Goal: Transaction & Acquisition: Purchase product/service

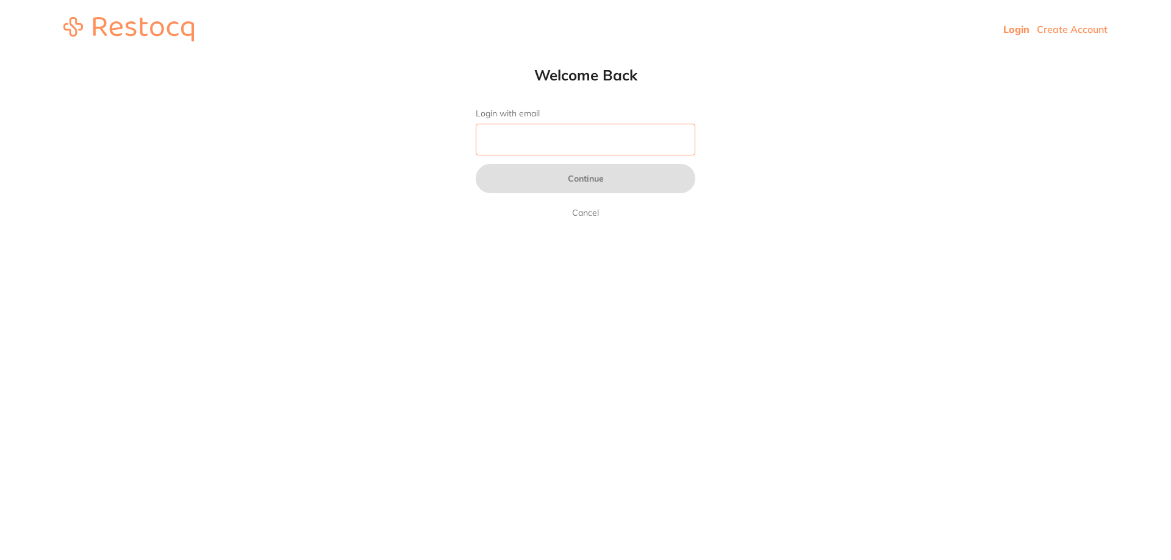
click at [535, 129] on input "Login with email" at bounding box center [586, 140] width 220 height 32
type input "[EMAIL_ADDRESS][DOMAIN_NAME]"
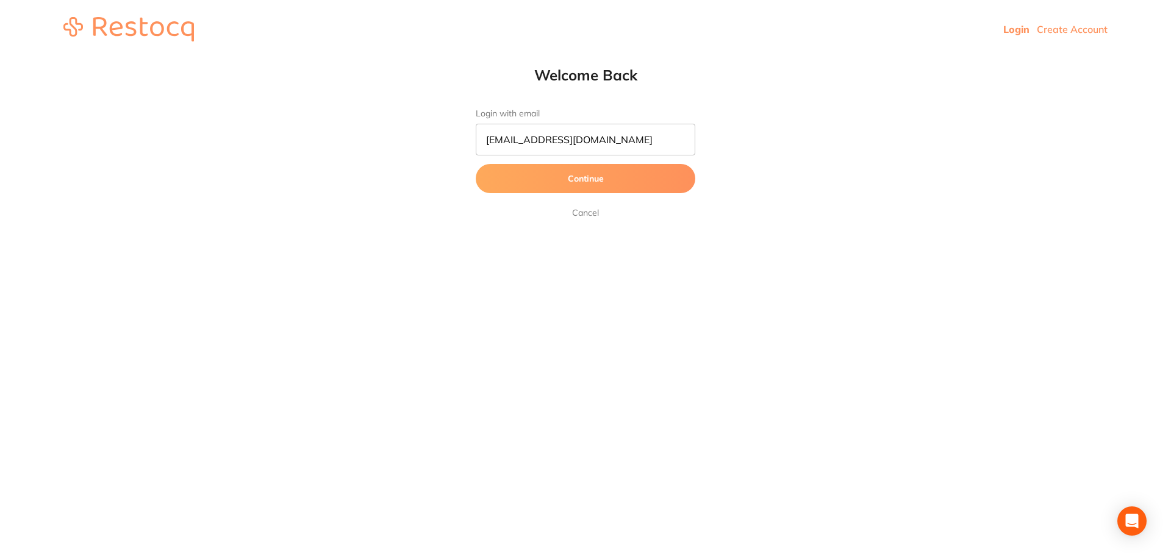
click at [607, 178] on button "Continue" at bounding box center [586, 178] width 220 height 29
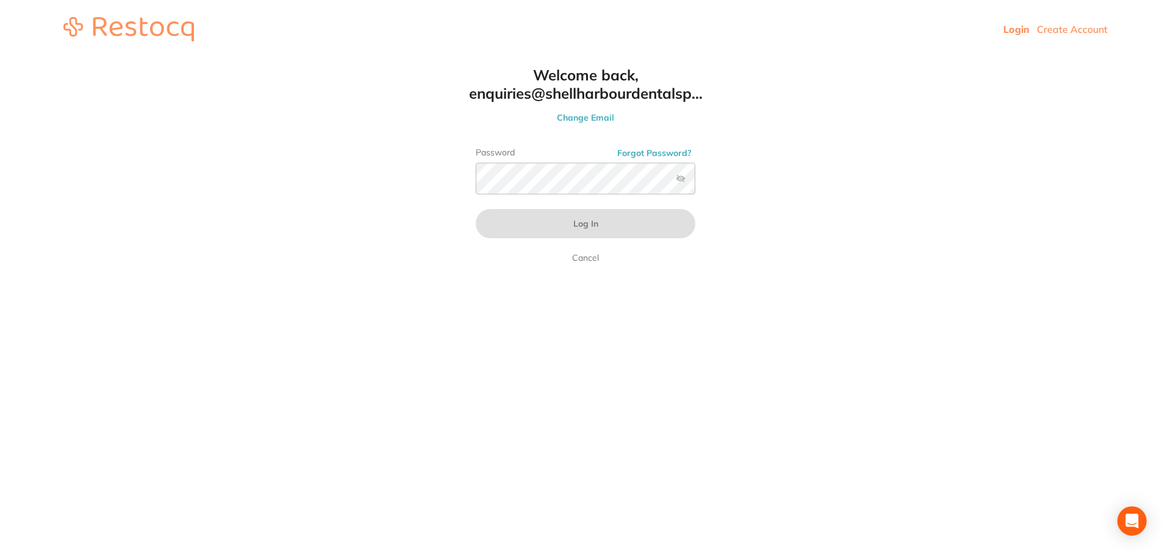
click at [551, 176] on div "Welcome back, enquiries@shellharbourdentalsp... Change Email Password Forgot Pa…" at bounding box center [585, 165] width 268 height 199
click at [560, 195] on div "Password Forgot Password?" at bounding box center [586, 176] width 220 height 57
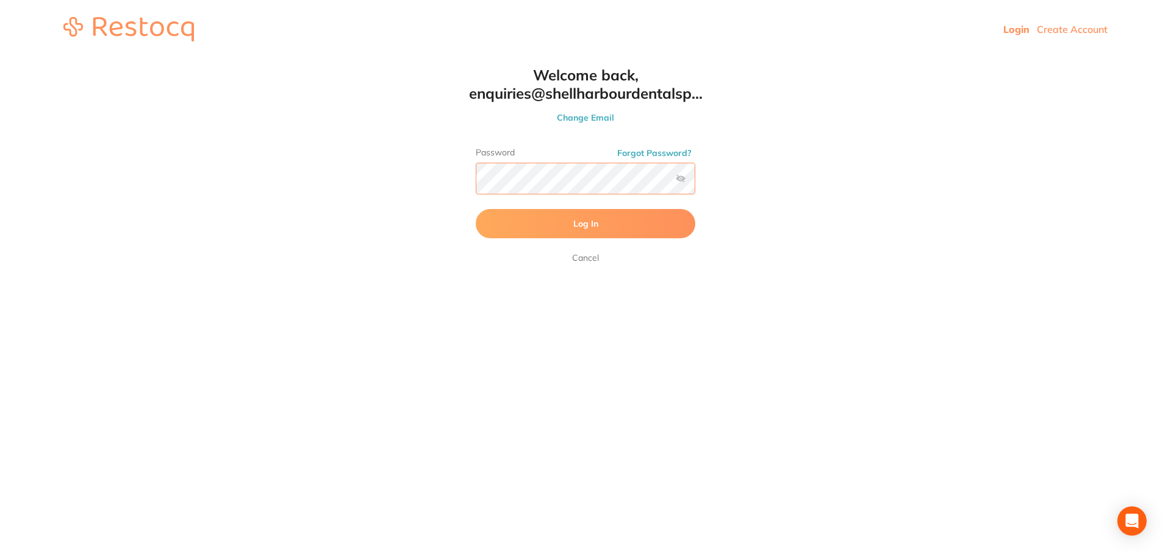
click at [476, 209] on button "Log In" at bounding box center [586, 223] width 220 height 29
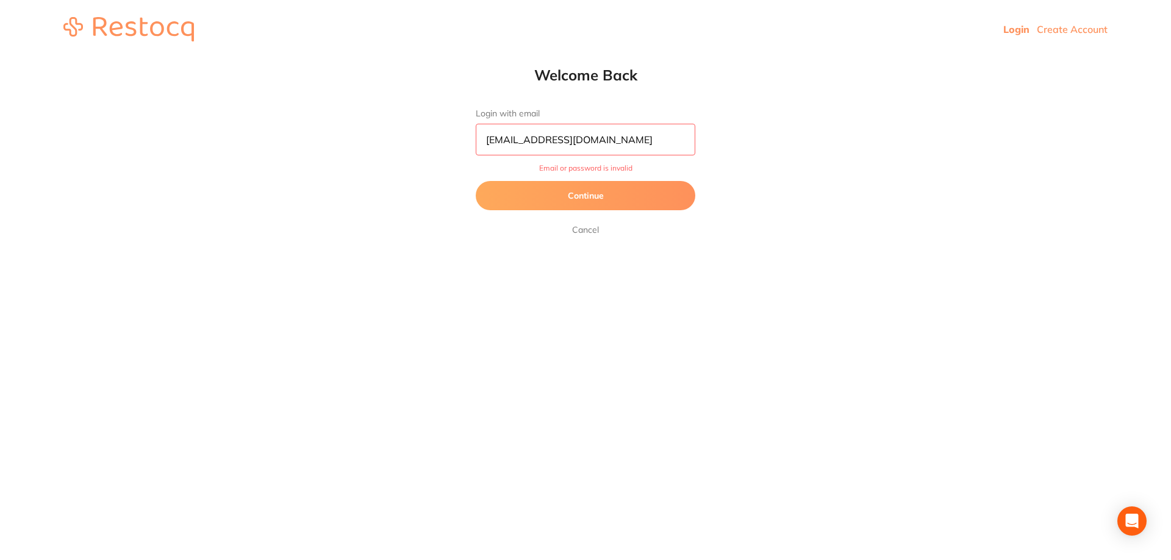
drag, startPoint x: 579, startPoint y: 173, endPoint x: 596, endPoint y: 185, distance: 21.0
click at [581, 175] on form "Login with email [EMAIL_ADDRESS][DOMAIN_NAME] Email or password is invalid Cont…" at bounding box center [586, 173] width 220 height 129
click at [598, 187] on button "Continue" at bounding box center [586, 195] width 220 height 29
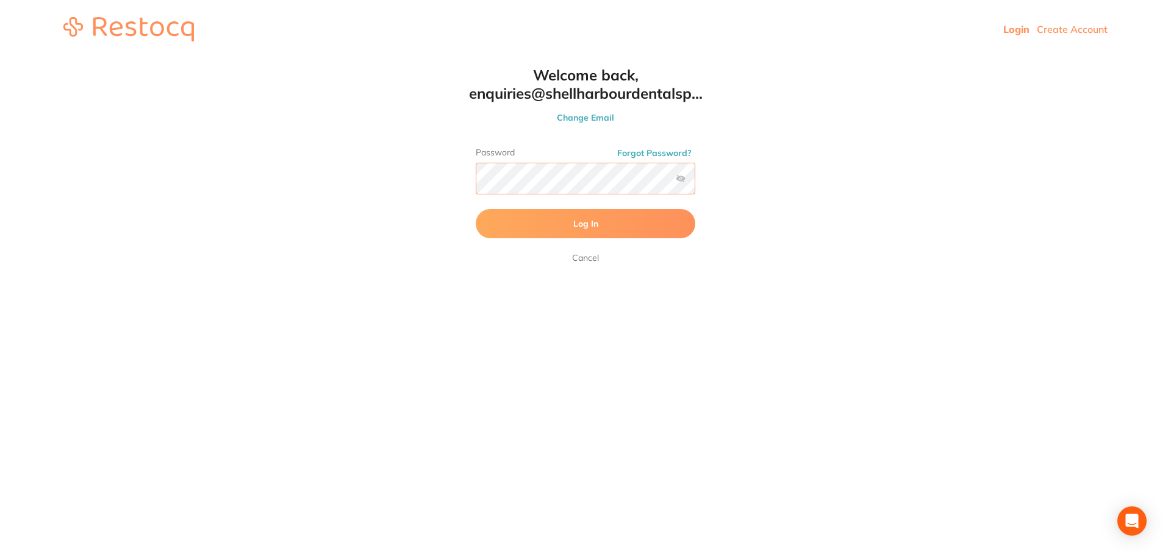
click at [352, 59] on html "Login Create Account Welcome Back Login with email [EMAIL_ADDRESS][DOMAIN_NAME]…" at bounding box center [585, 29] width 1171 height 59
click at [476, 209] on button "Log In" at bounding box center [586, 223] width 220 height 29
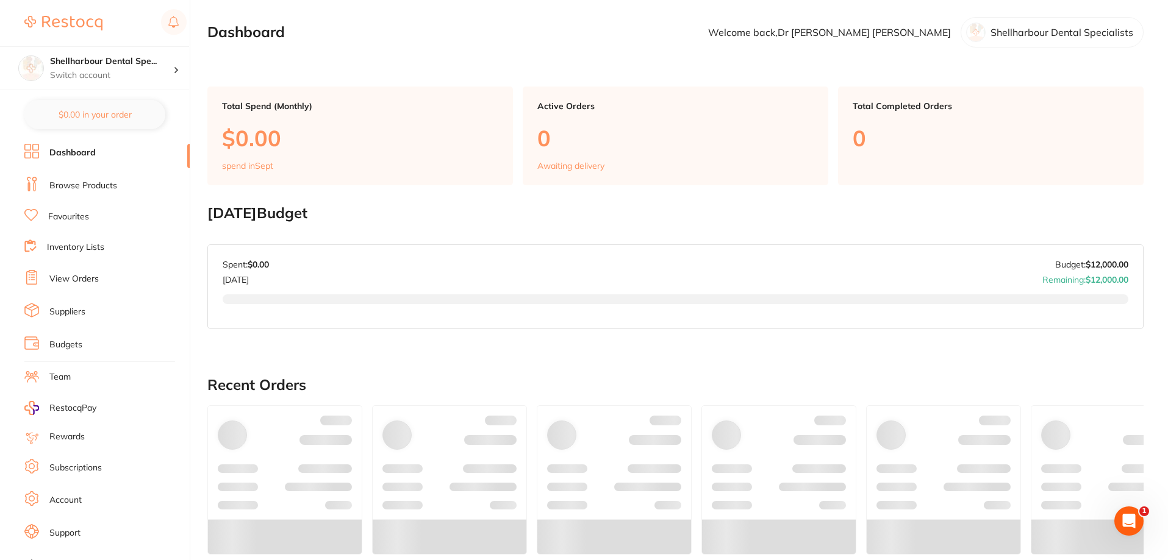
click at [81, 187] on link "Browse Products" at bounding box center [83, 186] width 68 height 12
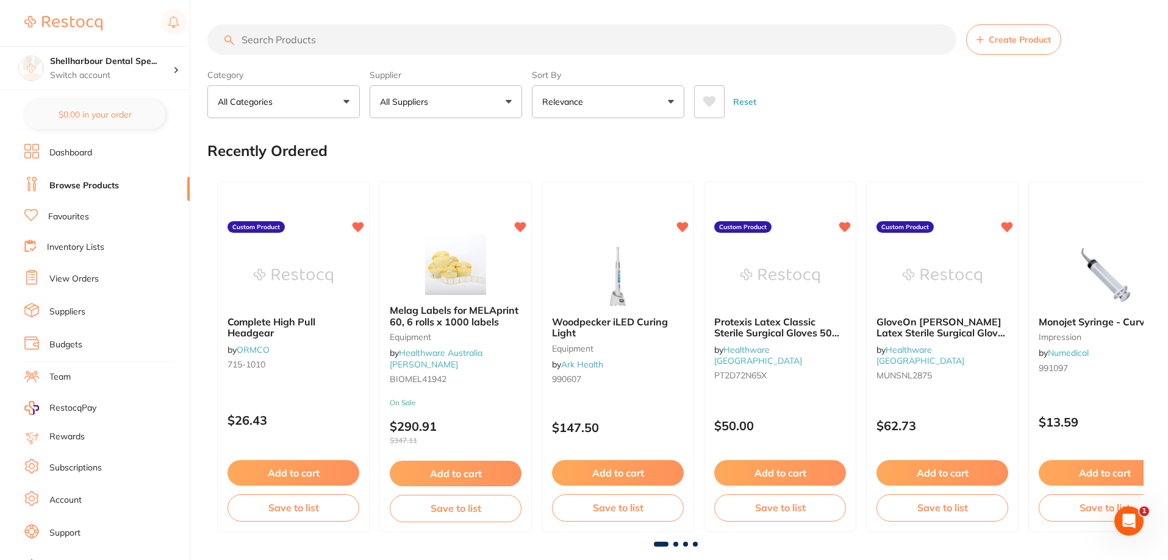
click at [287, 36] on input "search" at bounding box center [581, 39] width 749 height 30
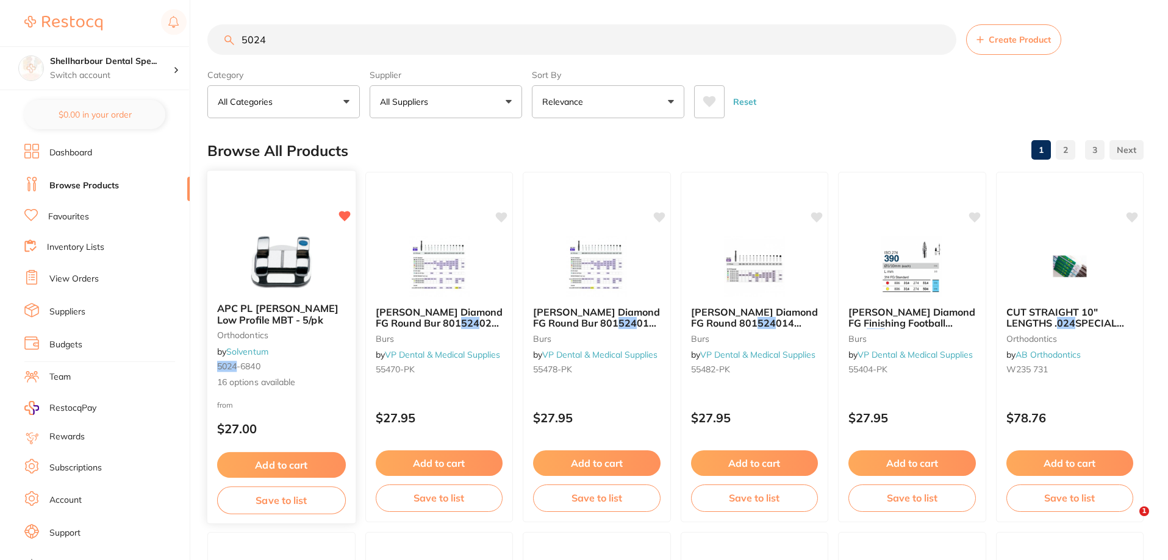
type input "5024"
click at [268, 393] on div "APC PL Vict Srs Low Profile MBT - 5/pk orthodontics by Solventum 5024 -6840 16 …" at bounding box center [281, 345] width 148 height 105
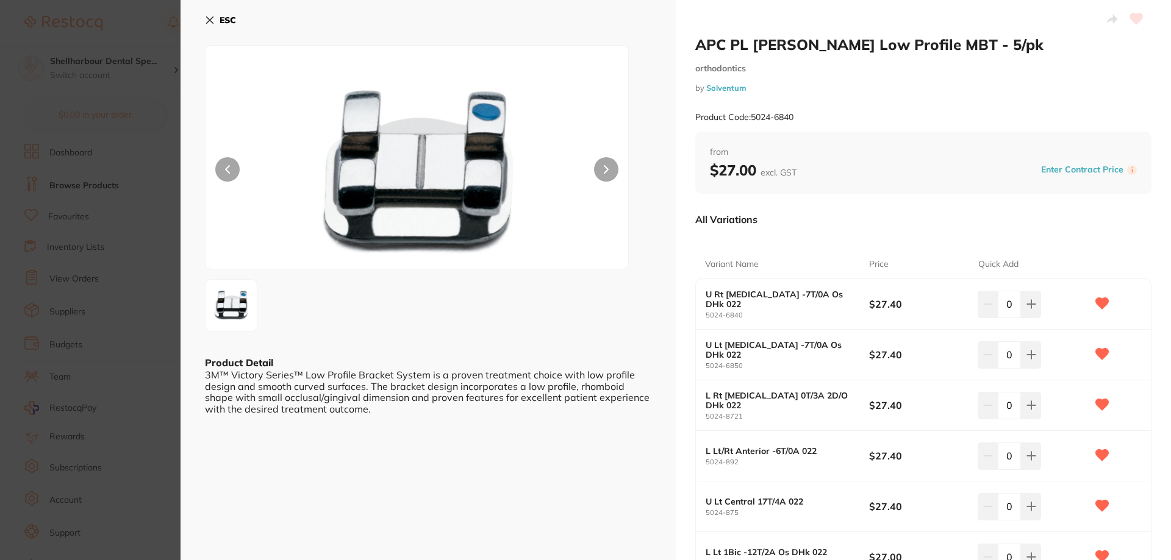
click at [106, 116] on section "APC PL Vict Srs Low Profile MBT - 5/pk orthodontics by Solventum Product Code: …" at bounding box center [585, 280] width 1171 height 560
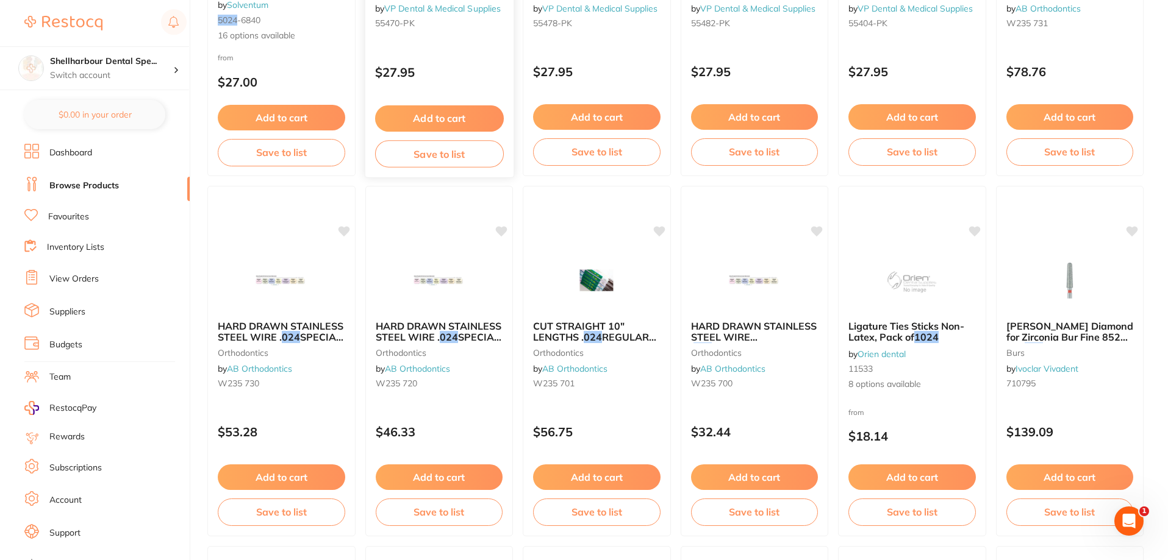
scroll to position [122, 0]
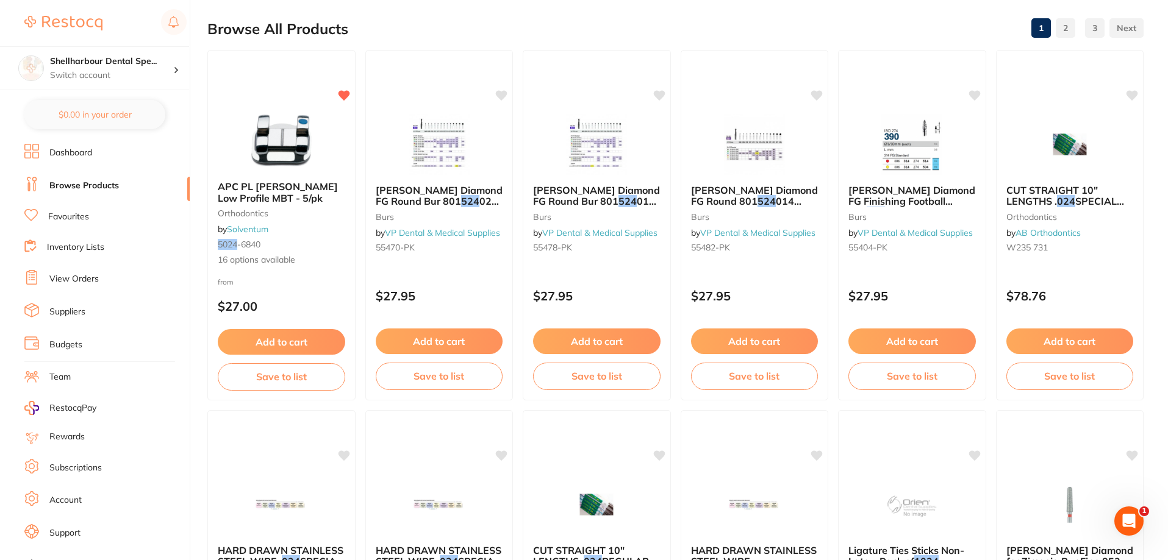
click at [264, 160] on img at bounding box center [280, 140] width 79 height 61
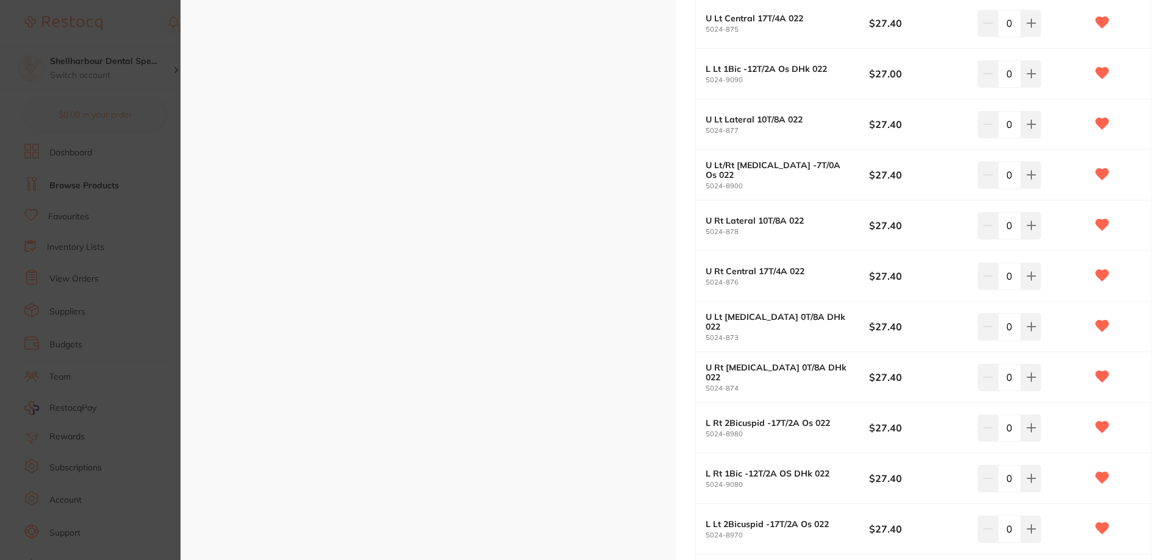
scroll to position [305, 0]
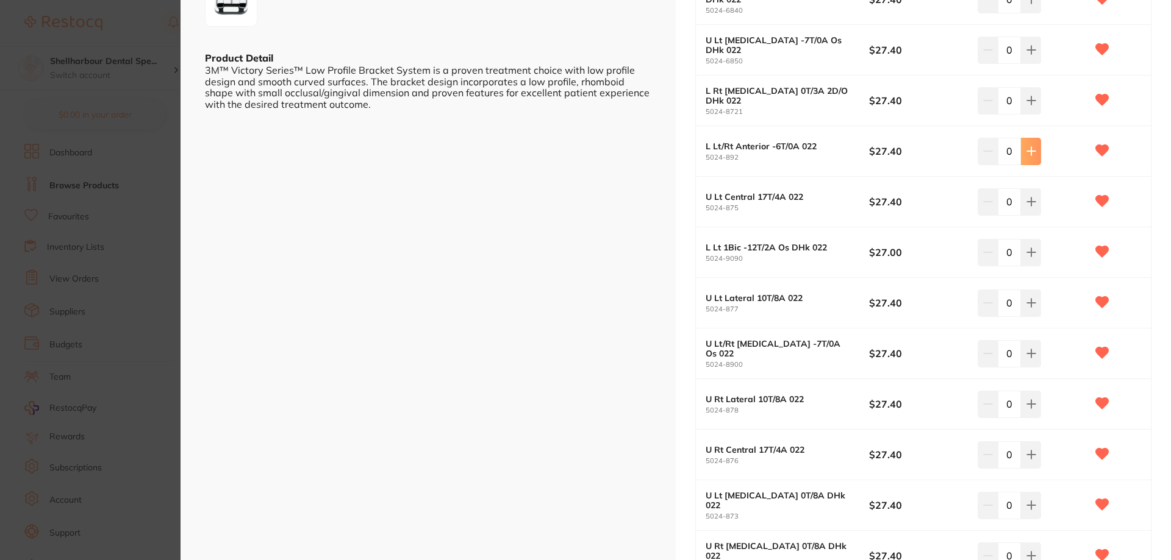
click at [1026, 158] on button at bounding box center [1031, 151] width 20 height 27
click at [1011, 147] on input "1" at bounding box center [1009, 151] width 23 height 27
drag, startPoint x: 1011, startPoint y: 147, endPoint x: 997, endPoint y: 148, distance: 14.0
click at [998, 148] on input "1" at bounding box center [1009, 151] width 23 height 27
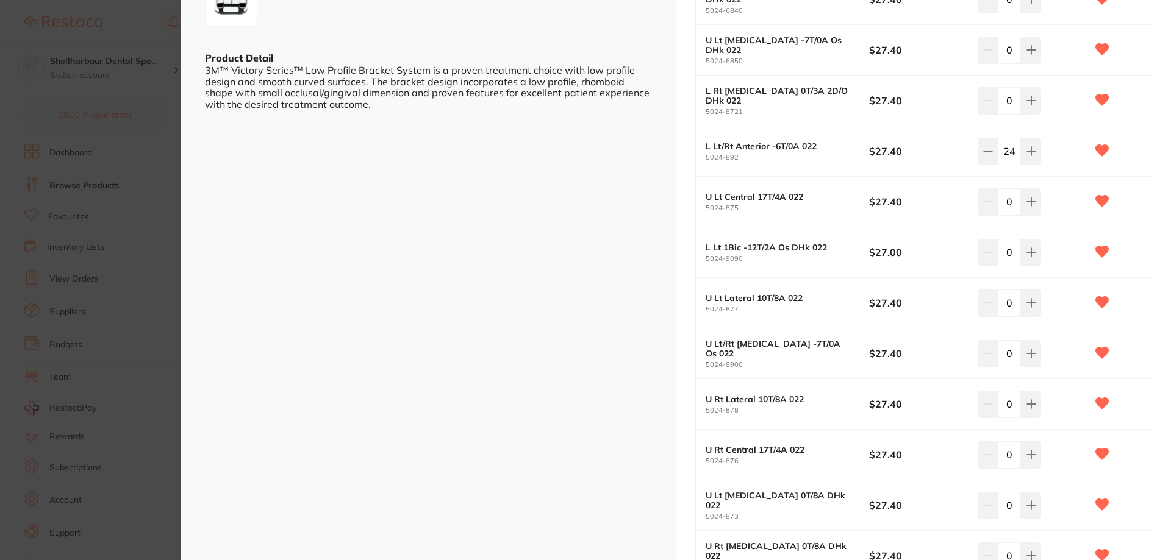
type input "24"
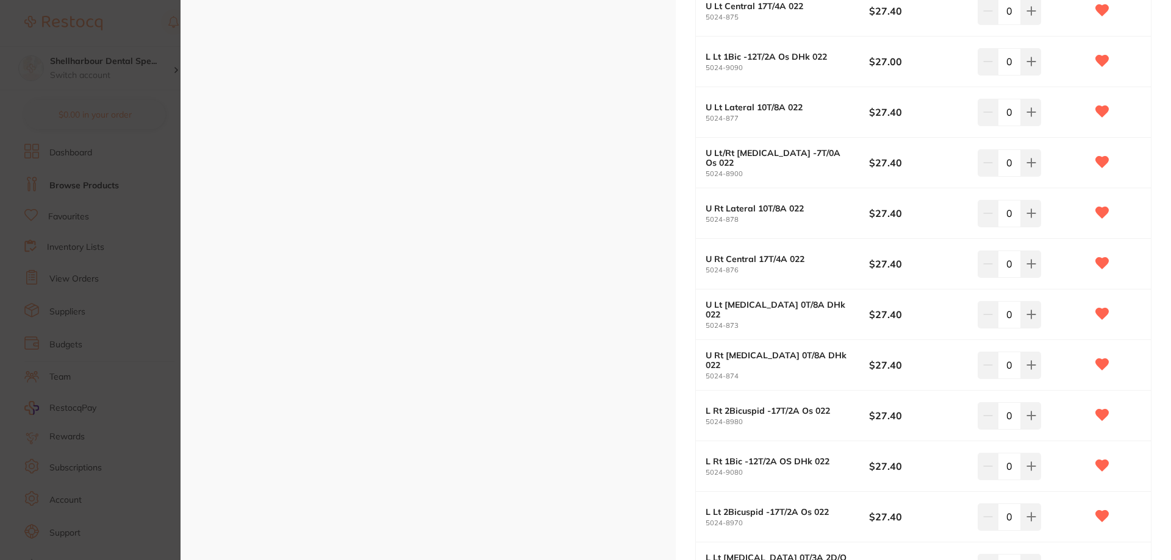
scroll to position [793, 0]
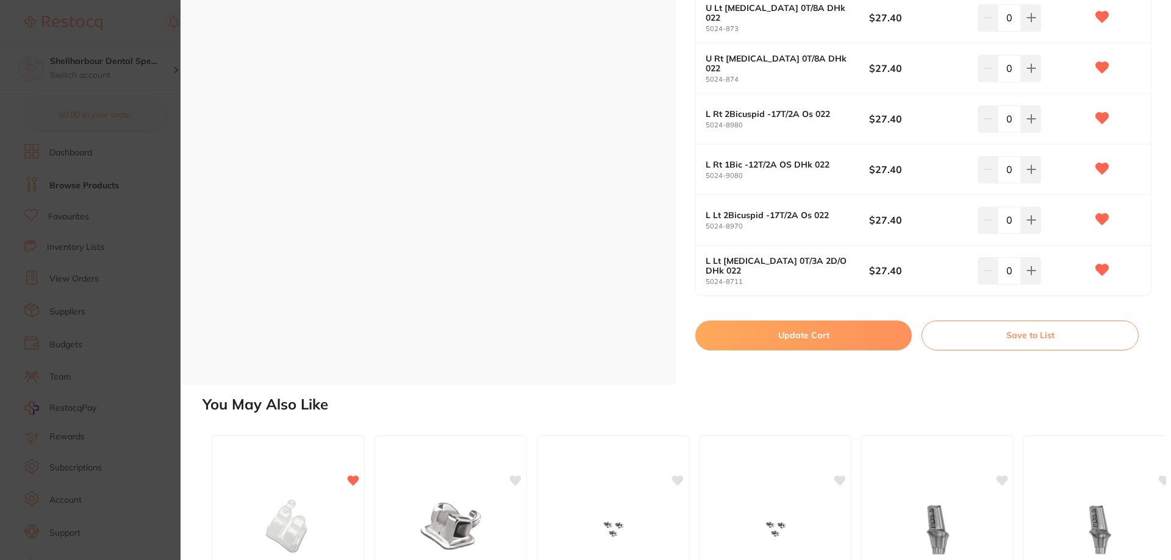
click at [834, 327] on button "Update Cart" at bounding box center [803, 335] width 216 height 29
checkbox input "false"
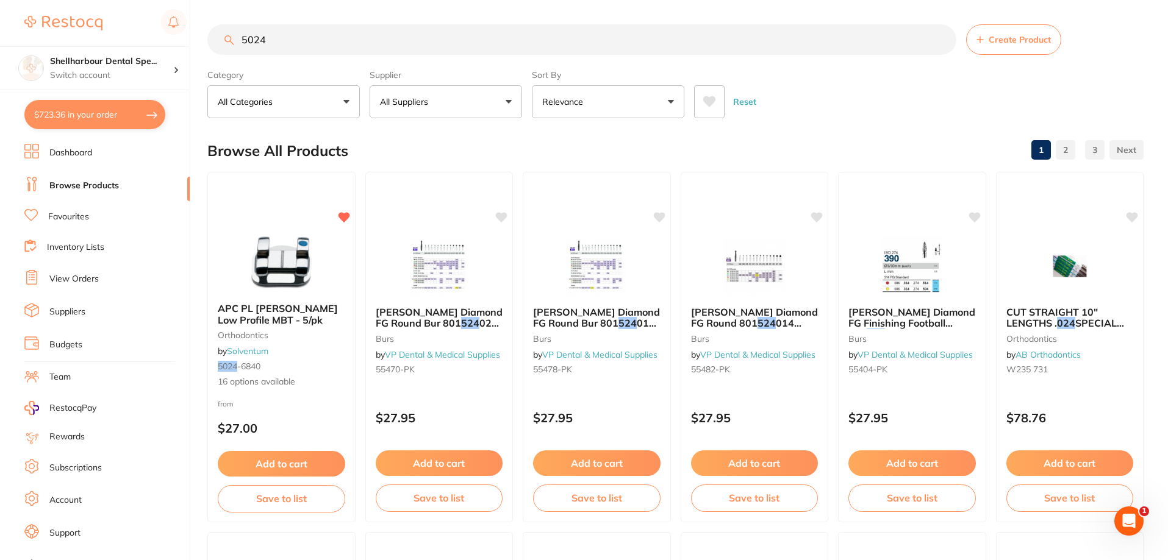
drag, startPoint x: 147, startPoint y: 39, endPoint x: 82, endPoint y: 30, distance: 65.8
click at [79, 31] on div "$723.36 Shellharbour Dental Spe... Switch account Shellharbour Dental Specialis…" at bounding box center [584, 280] width 1168 height 560
type input "5006"
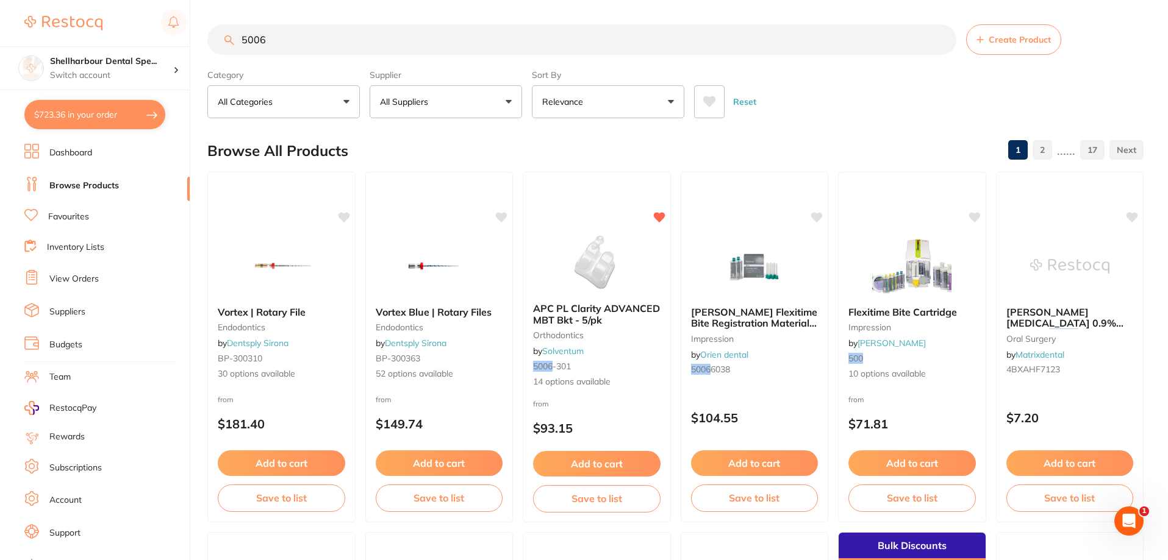
click at [298, 49] on input "5006" at bounding box center [581, 39] width 749 height 30
click at [590, 274] on img at bounding box center [597, 263] width 80 height 62
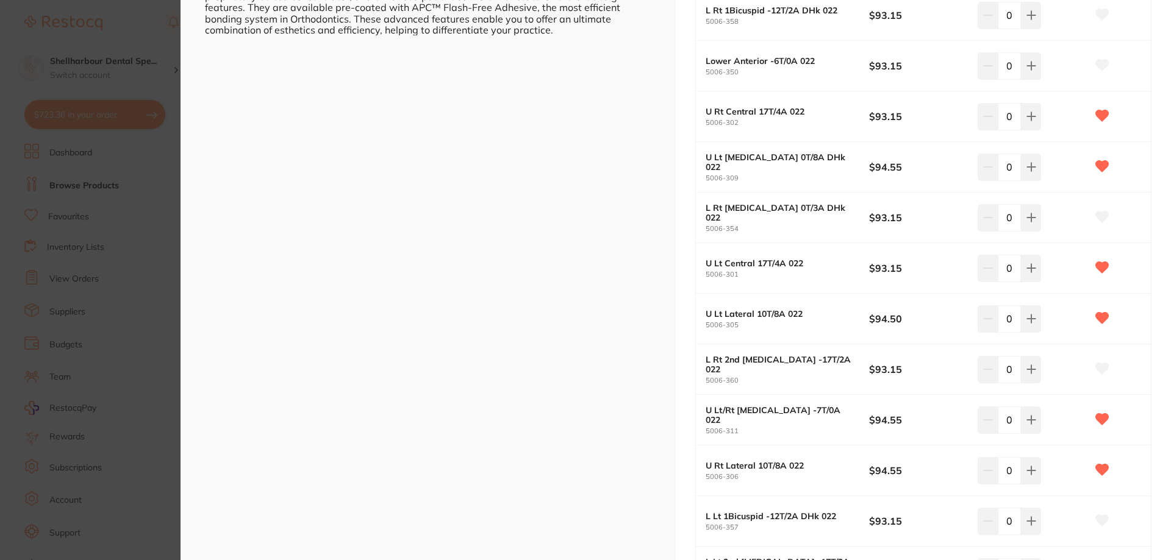
scroll to position [427, 0]
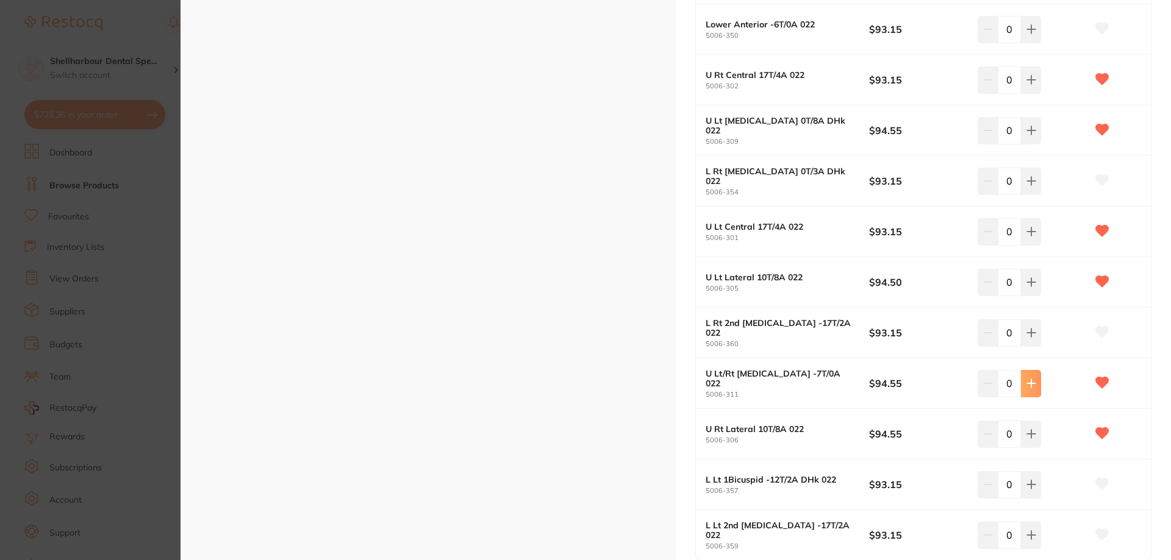
click at [1033, 393] on button at bounding box center [1031, 383] width 20 height 27
click at [1027, 385] on icon at bounding box center [1031, 384] width 10 height 10
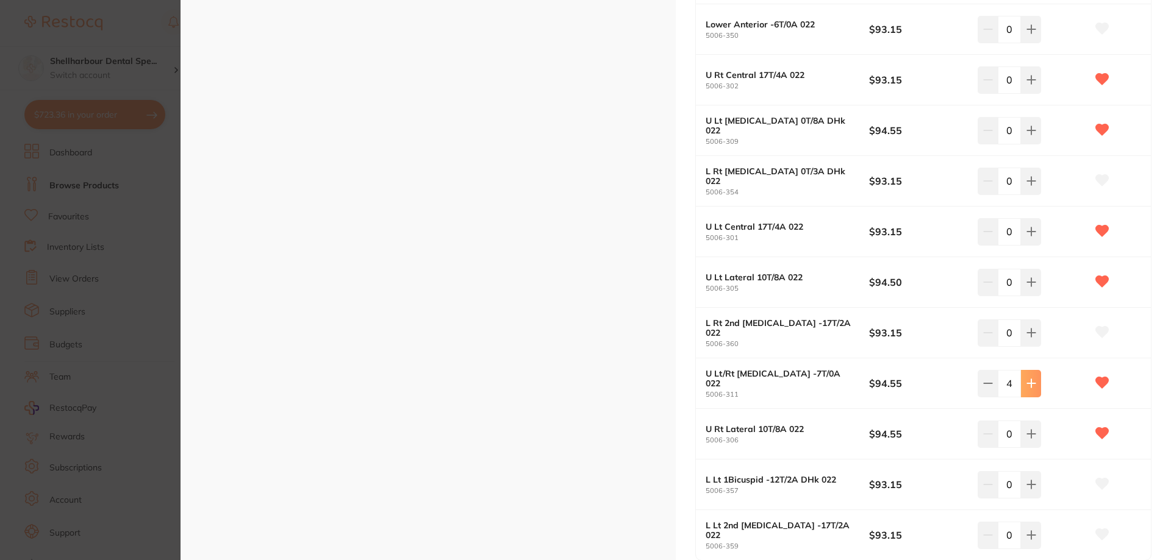
click at [1027, 385] on icon at bounding box center [1031, 384] width 10 height 10
type input "6"
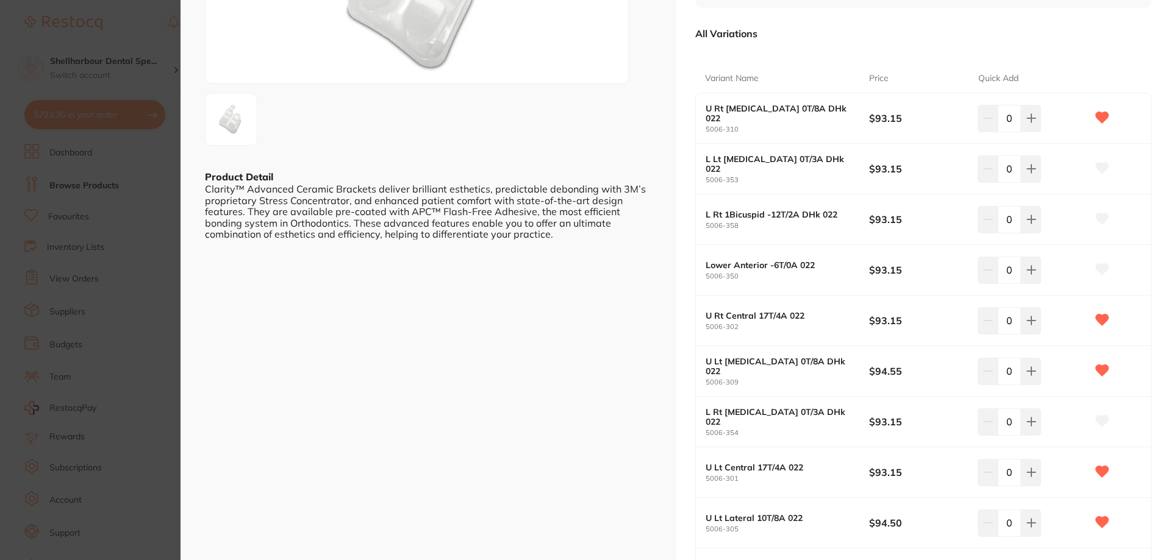
scroll to position [122, 0]
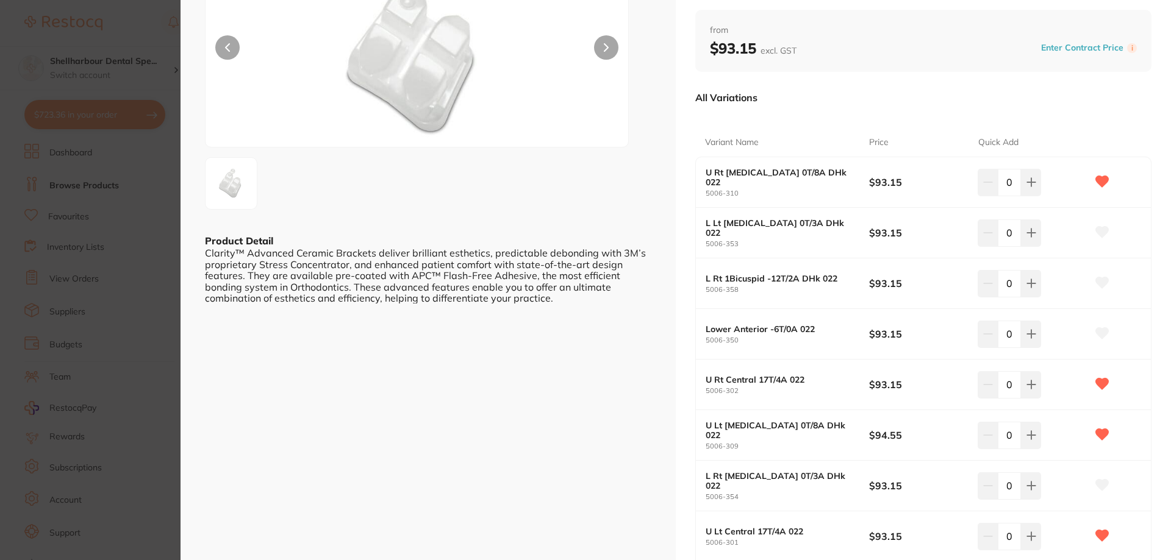
drag, startPoint x: 1027, startPoint y: 186, endPoint x: 1054, endPoint y: 299, distance: 116.1
click at [1029, 188] on button at bounding box center [1031, 182] width 20 height 27
type input "1"
click at [1026, 376] on div "U Rt [MEDICAL_DATA] 0T/8A DHk 022 5006-310 $93.15 1 L Lt [MEDICAL_DATA] 0T/3A D…" at bounding box center [923, 511] width 456 height 709
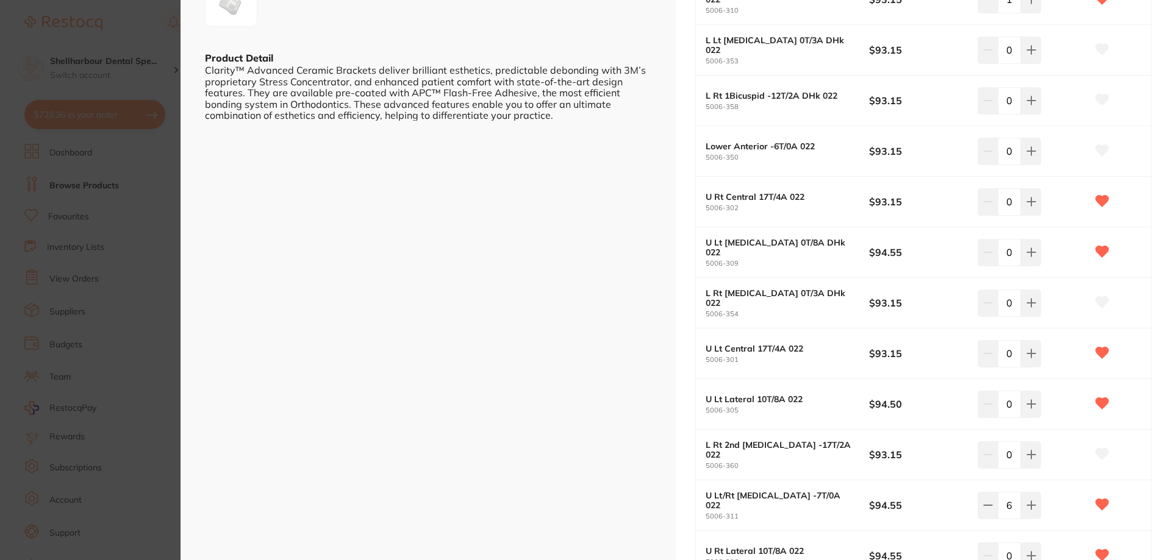
scroll to position [0, 0]
click at [1037, 207] on button at bounding box center [1031, 201] width 20 height 27
type input "1"
click at [1026, 258] on button at bounding box center [1031, 252] width 20 height 27
type input "1"
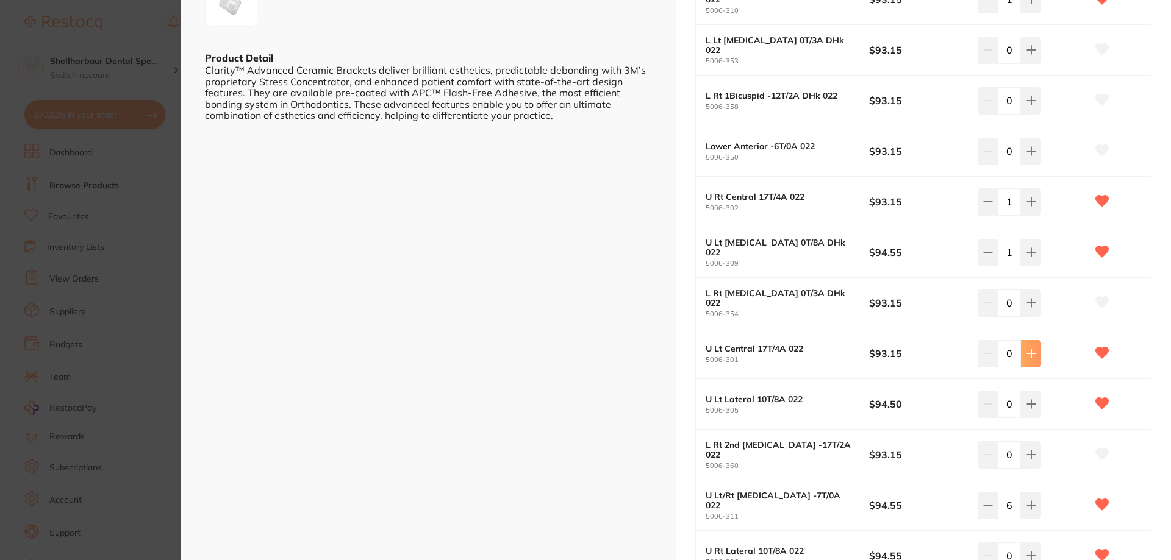
drag, startPoint x: 1024, startPoint y: 352, endPoint x: 1021, endPoint y: 398, distance: 45.9
click at [1026, 353] on icon at bounding box center [1031, 354] width 10 height 10
type input "1"
click at [1026, 401] on icon at bounding box center [1031, 404] width 10 height 10
type input "1"
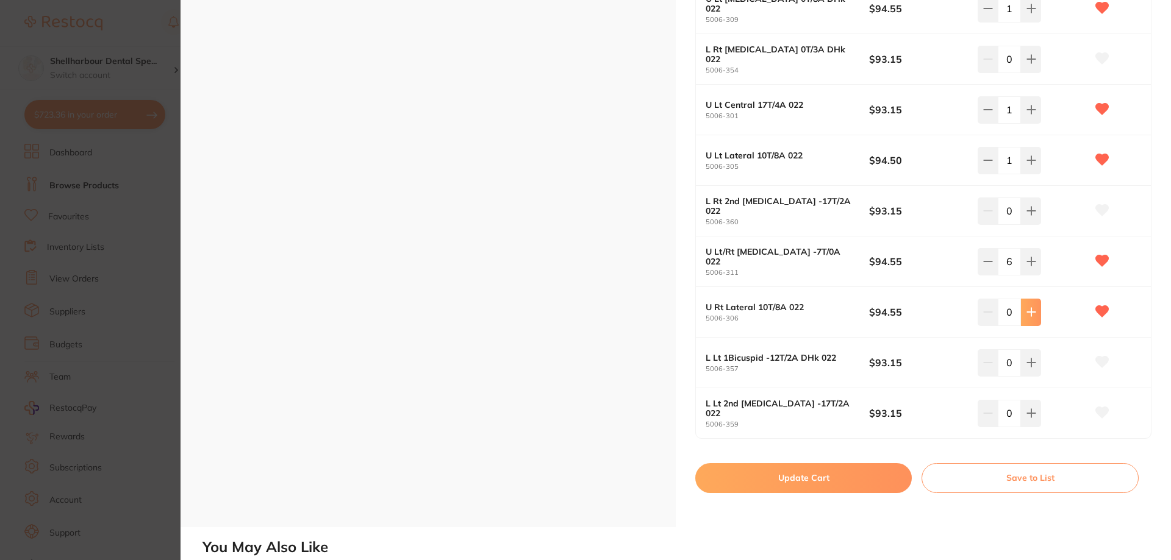
click at [1027, 313] on icon at bounding box center [1031, 313] width 8 height 8
type input "1"
click at [863, 484] on button "Update Cart" at bounding box center [803, 477] width 216 height 29
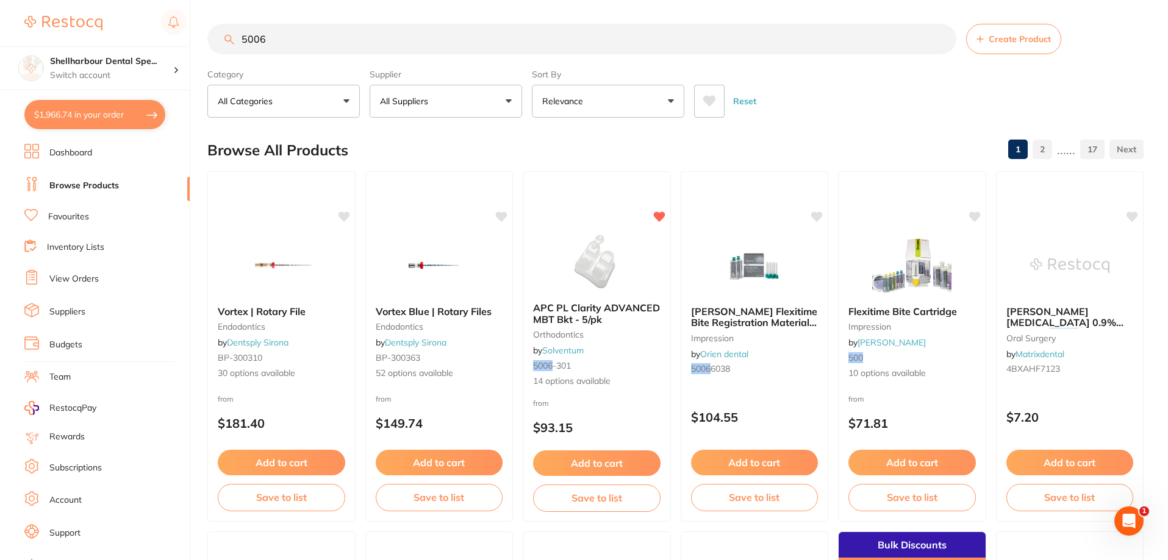
drag, startPoint x: 305, startPoint y: 31, endPoint x: 146, endPoint y: 7, distance: 161.0
click at [147, 8] on div "$1,966.74 Shellharbour Dental Spe... Switch account Shellharbour Dental Special…" at bounding box center [584, 279] width 1168 height 560
type input "5067"
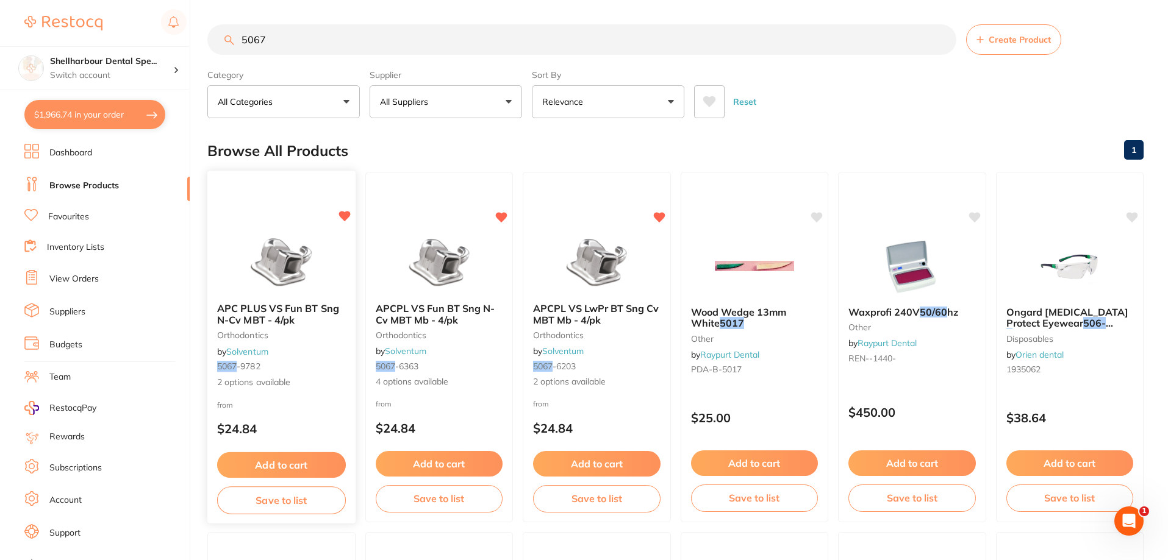
click at [326, 308] on span "APC PLUS VS Fun BT Sng N-Cv MBT - 4/pk" at bounding box center [278, 314] width 122 height 24
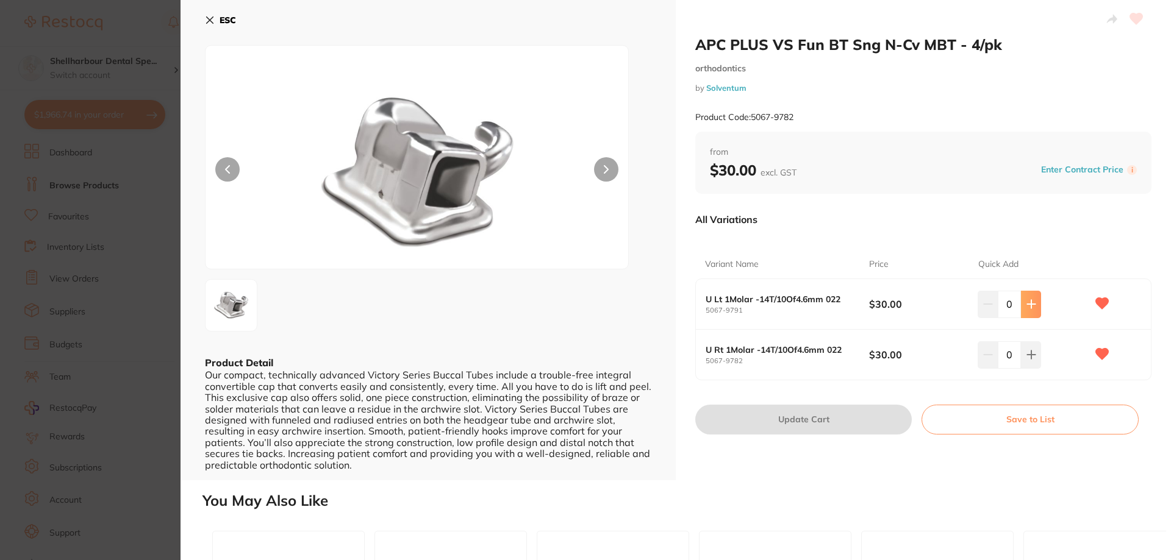
click at [1028, 313] on button at bounding box center [1031, 304] width 20 height 27
click at [1029, 303] on icon at bounding box center [1031, 305] width 8 height 8
click at [1029, 302] on icon at bounding box center [1031, 305] width 8 height 8
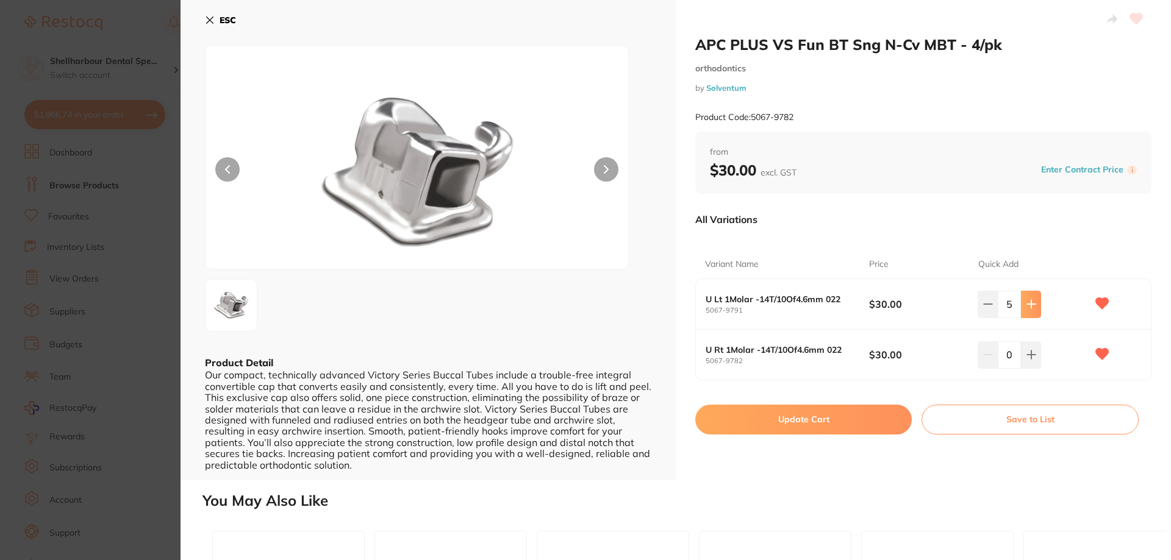
click at [1029, 302] on icon at bounding box center [1031, 305] width 8 height 8
type input "7"
drag, startPoint x: 1038, startPoint y: 360, endPoint x: 1030, endPoint y: 356, distance: 8.2
click at [1036, 359] on button at bounding box center [1031, 354] width 20 height 27
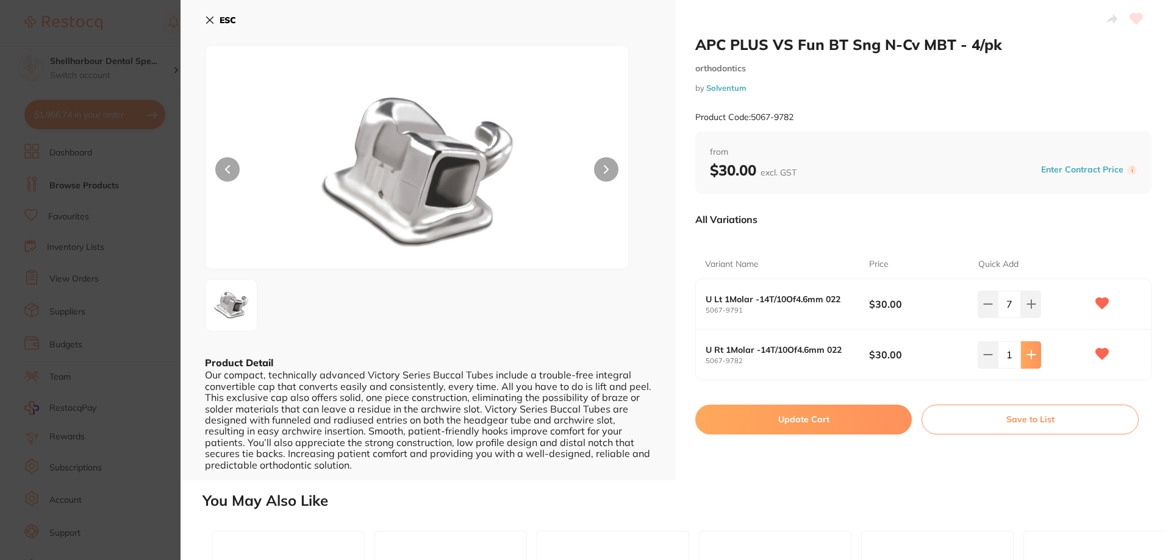
click at [1031, 356] on icon at bounding box center [1031, 355] width 10 height 10
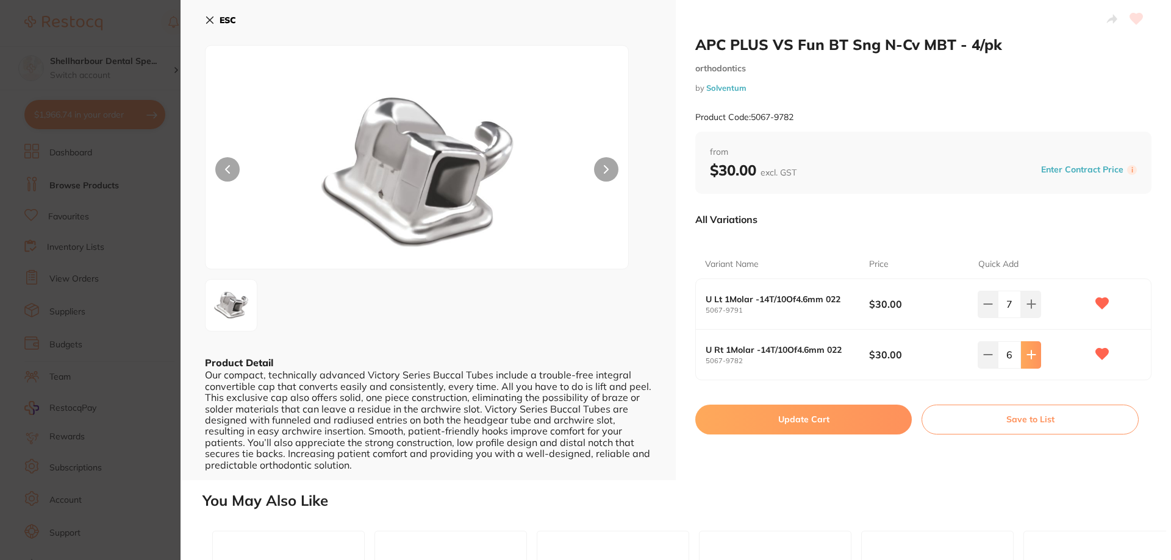
click at [1031, 356] on icon at bounding box center [1031, 355] width 10 height 10
type input "7"
drag, startPoint x: 842, startPoint y: 404, endPoint x: 842, endPoint y: 413, distance: 8.5
click at [842, 405] on div "APC PLUS VS Fun BT Sng N-Cv MBT - 4/pk orthodontics by Solventum Product Code: …" at bounding box center [923, 240] width 495 height 480
click at [842, 417] on button "Update Cart" at bounding box center [803, 419] width 216 height 29
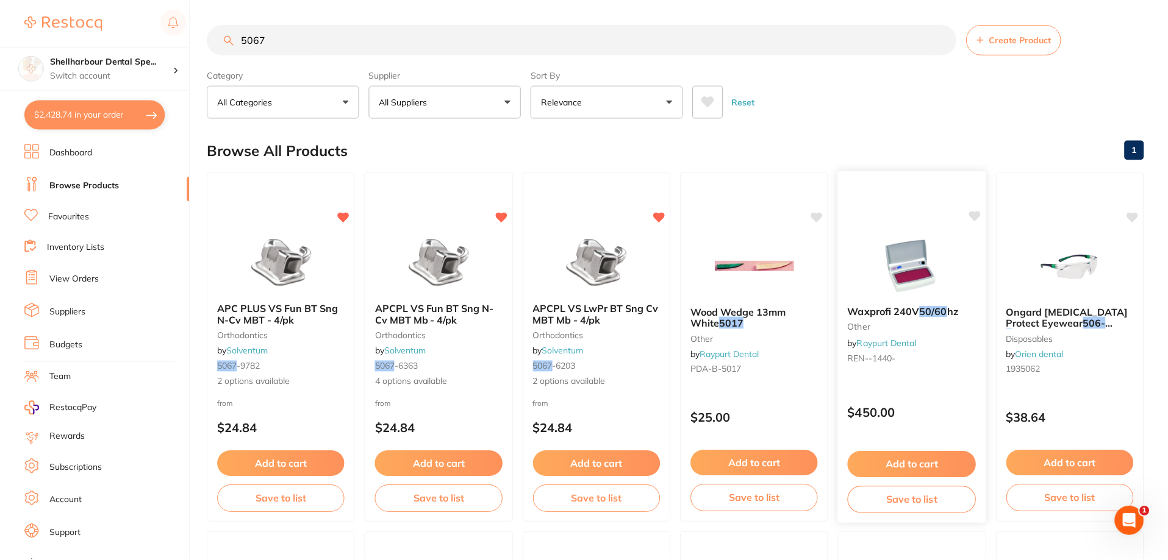
scroll to position [1, 0]
click at [592, 315] on span "APCPL VS LwPr BT Sng Cv MBT Mb - 4/pk" at bounding box center [595, 314] width 127 height 24
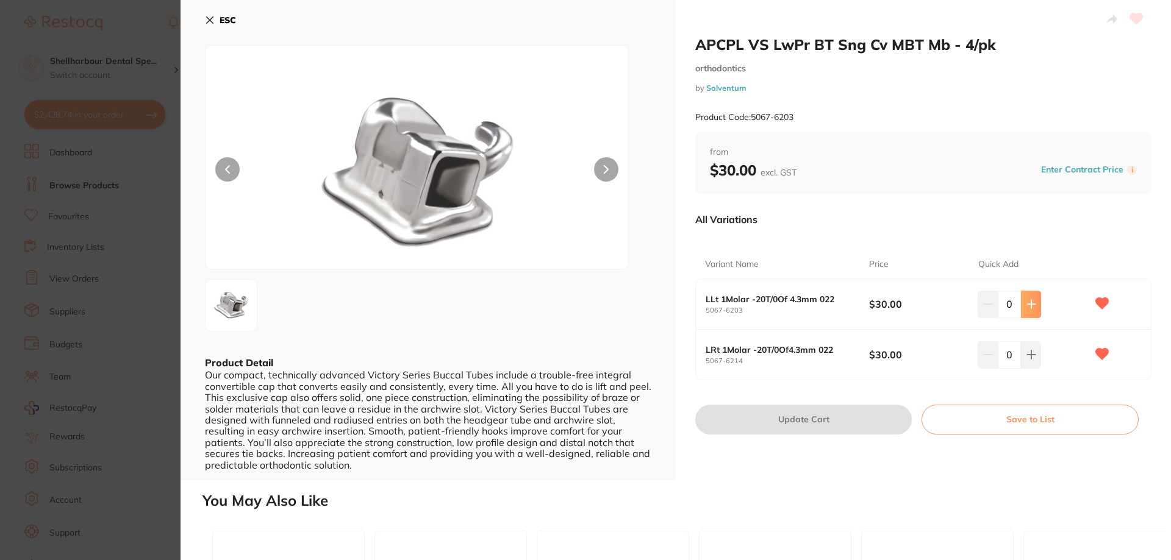
click at [1029, 301] on icon at bounding box center [1031, 304] width 10 height 10
click at [1029, 302] on icon at bounding box center [1031, 305] width 8 height 8
click at [1029, 304] on icon at bounding box center [1031, 304] width 10 height 10
click at [1030, 303] on icon at bounding box center [1031, 304] width 10 height 10
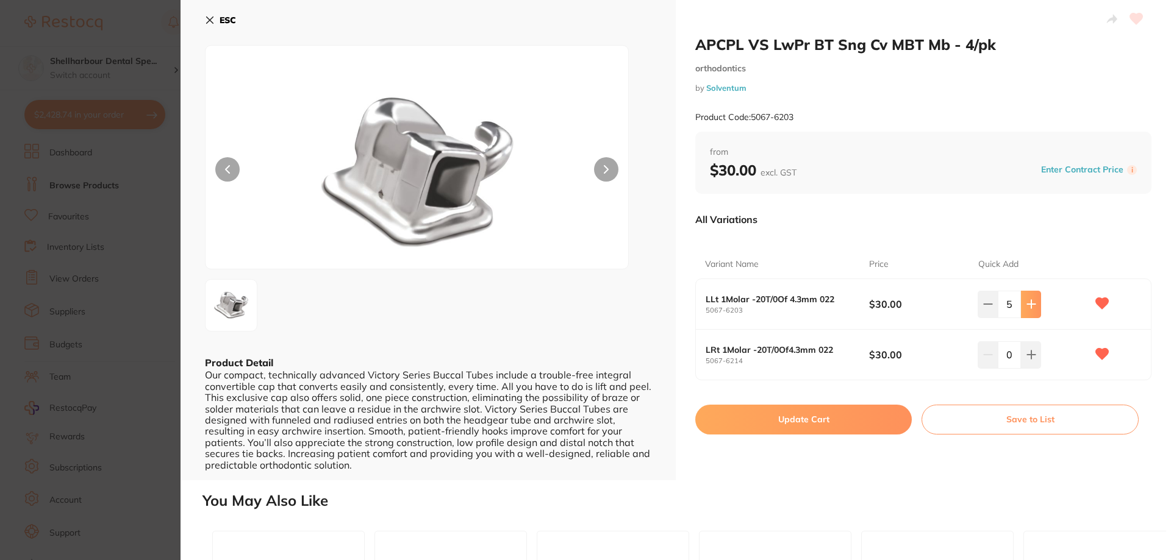
click at [1031, 304] on icon at bounding box center [1031, 304] width 10 height 10
click at [1032, 305] on icon at bounding box center [1031, 304] width 10 height 10
type input "7"
click at [1026, 356] on icon at bounding box center [1031, 355] width 10 height 10
click at [1026, 355] on icon at bounding box center [1031, 355] width 10 height 10
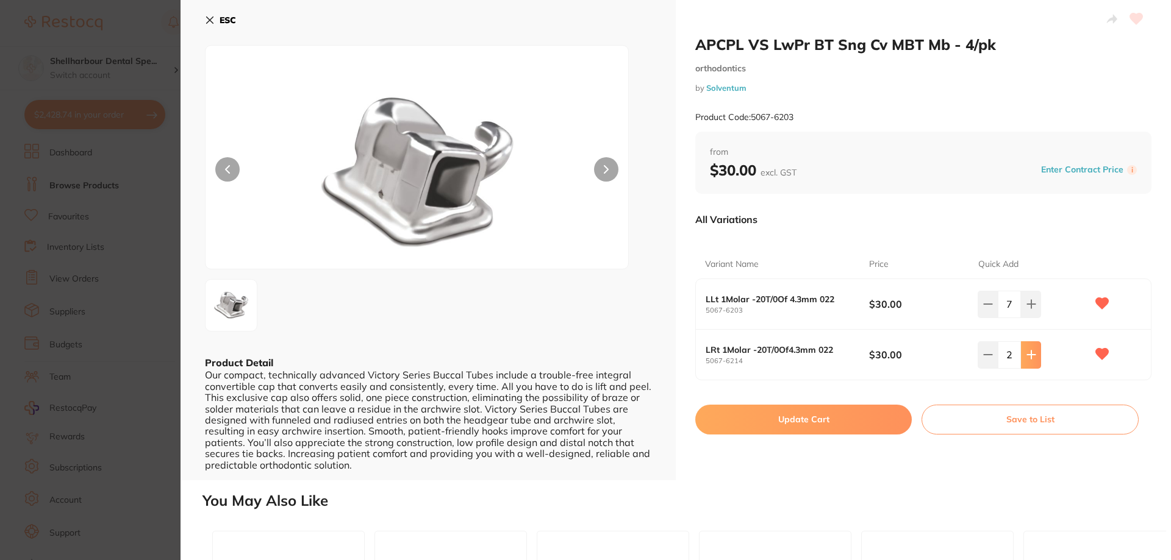
click at [1026, 354] on icon at bounding box center [1031, 355] width 10 height 10
click at [1026, 357] on icon at bounding box center [1031, 355] width 10 height 10
click at [1026, 354] on icon at bounding box center [1031, 355] width 10 height 10
click at [1027, 358] on icon at bounding box center [1031, 355] width 10 height 10
drag, startPoint x: 1026, startPoint y: 354, endPoint x: 866, endPoint y: 427, distance: 175.5
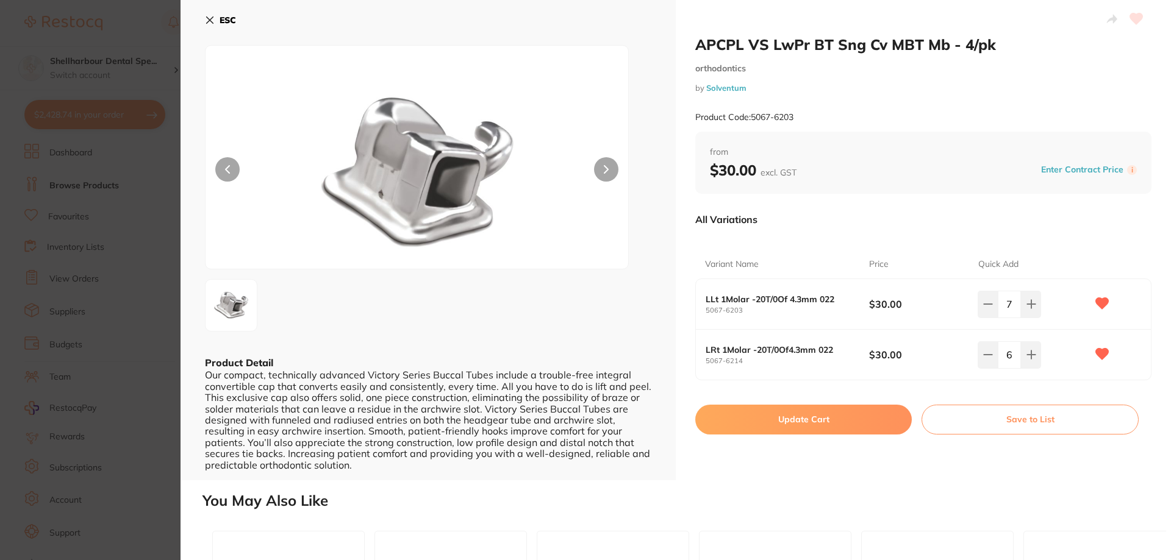
click at [1027, 355] on icon at bounding box center [1031, 355] width 10 height 10
type input "7"
click at [848, 421] on button "Update Cart" at bounding box center [803, 419] width 216 height 29
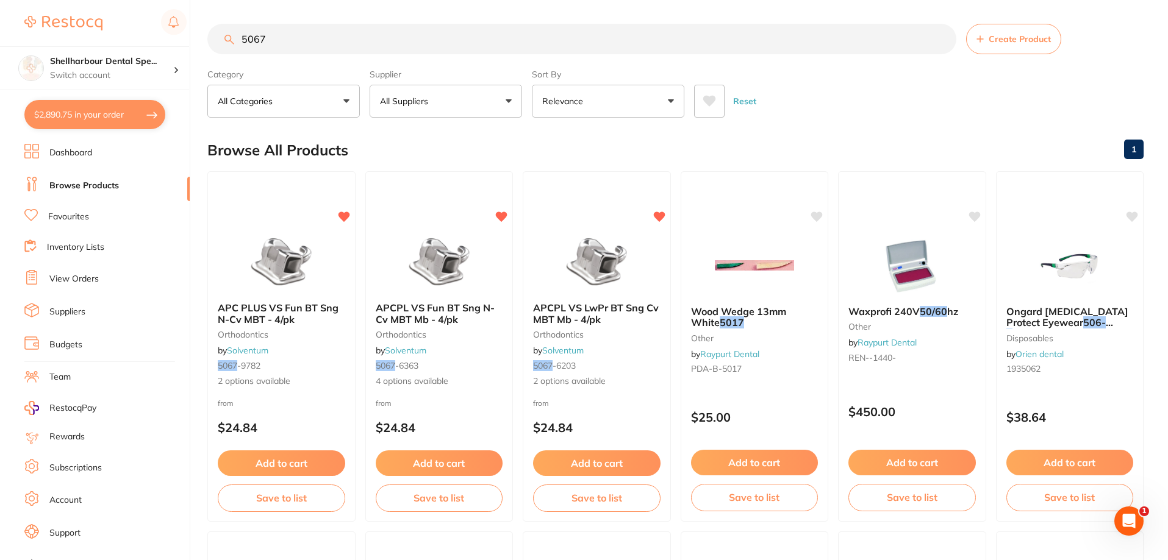
click at [459, 321] on b "APCPL VS Fun BT Sng N-Cv MBT Mb - 4/pk" at bounding box center [439, 313] width 127 height 23
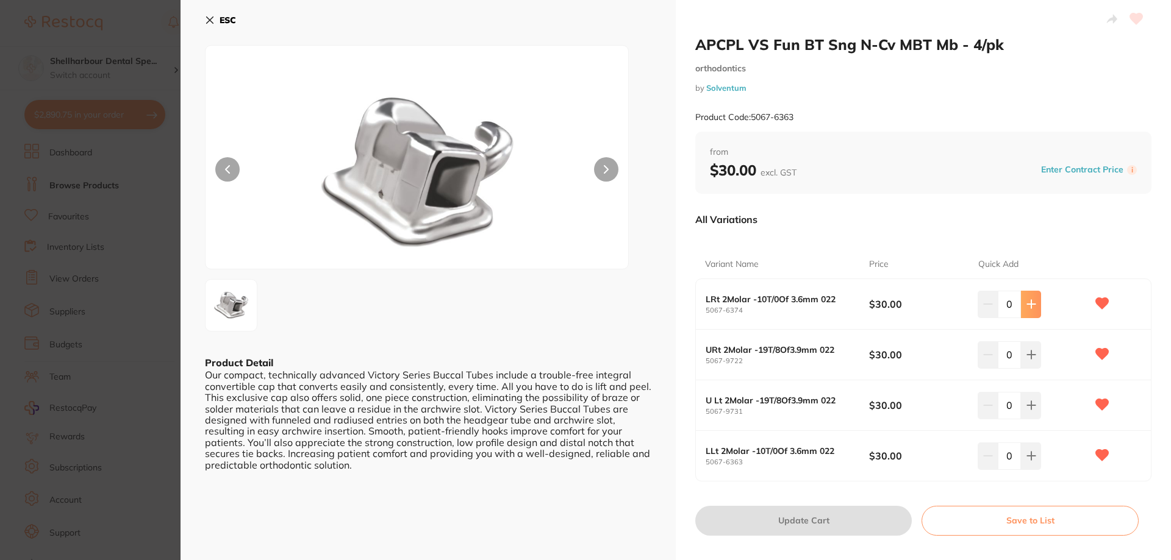
click at [1026, 298] on button at bounding box center [1031, 304] width 20 height 27
click at [1027, 299] on button at bounding box center [1031, 304] width 20 height 27
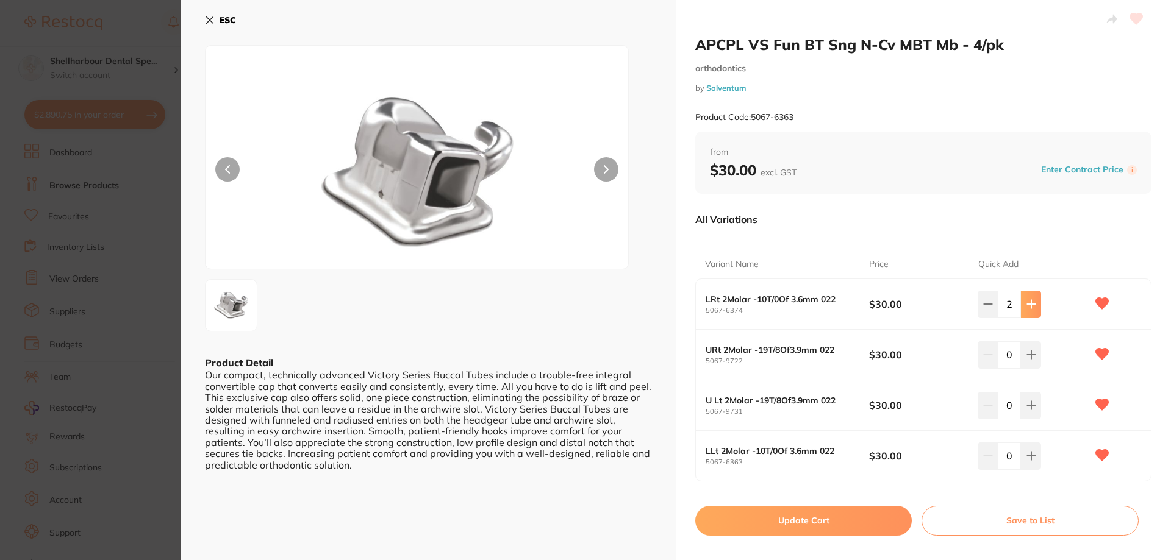
click at [1027, 299] on button at bounding box center [1031, 304] width 20 height 27
click at [1027, 302] on icon at bounding box center [1031, 304] width 10 height 10
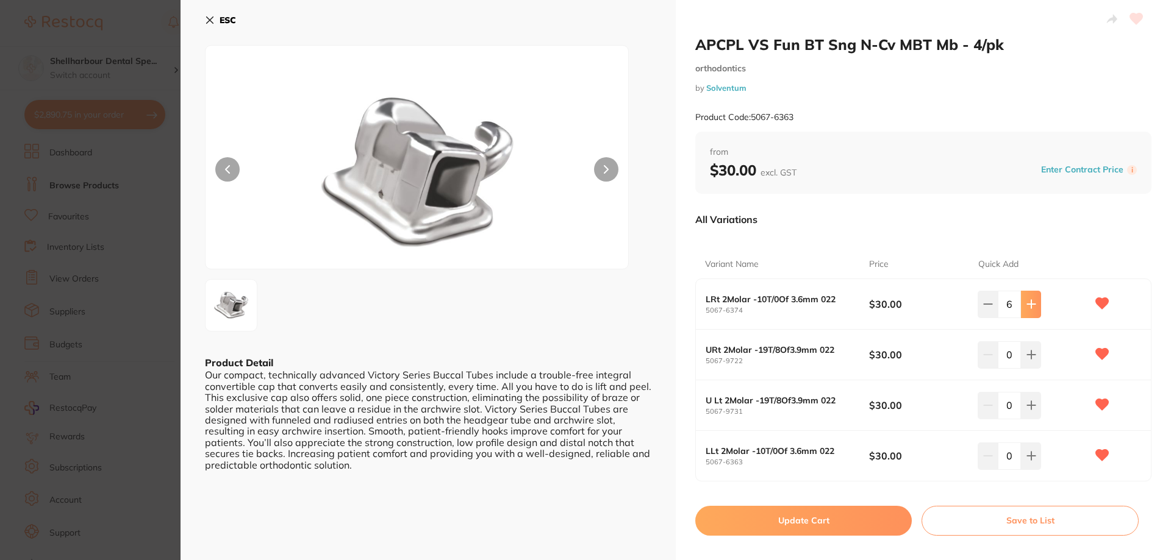
type input "7"
click at [1028, 454] on icon at bounding box center [1031, 456] width 8 height 8
click at [1029, 456] on icon at bounding box center [1031, 456] width 8 height 8
click at [1029, 455] on icon at bounding box center [1031, 456] width 10 height 10
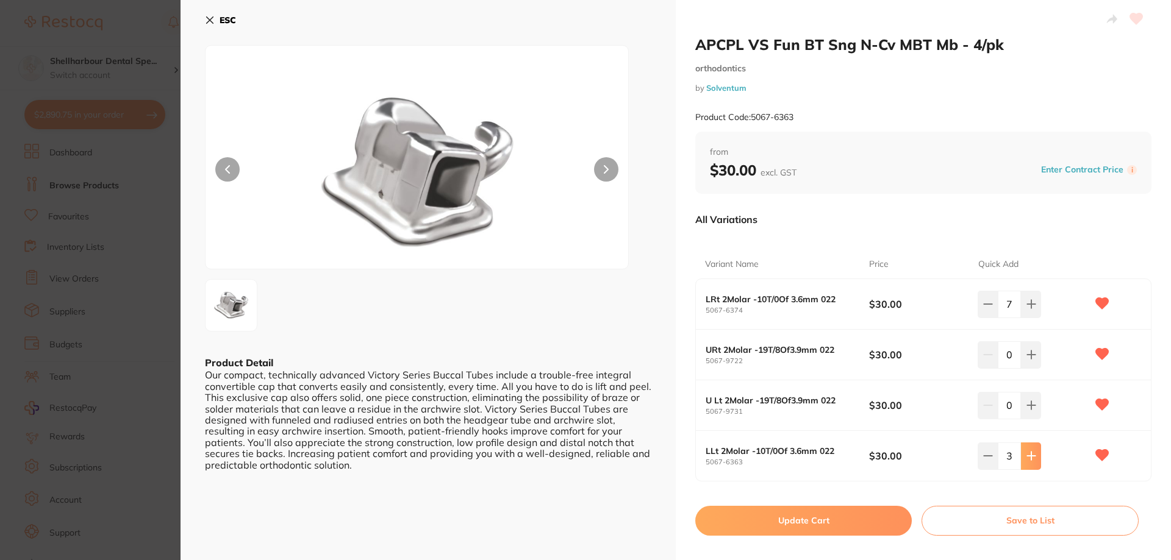
click at [1029, 455] on icon at bounding box center [1031, 456] width 10 height 10
type input "7"
click at [1034, 309] on button at bounding box center [1031, 304] width 20 height 27
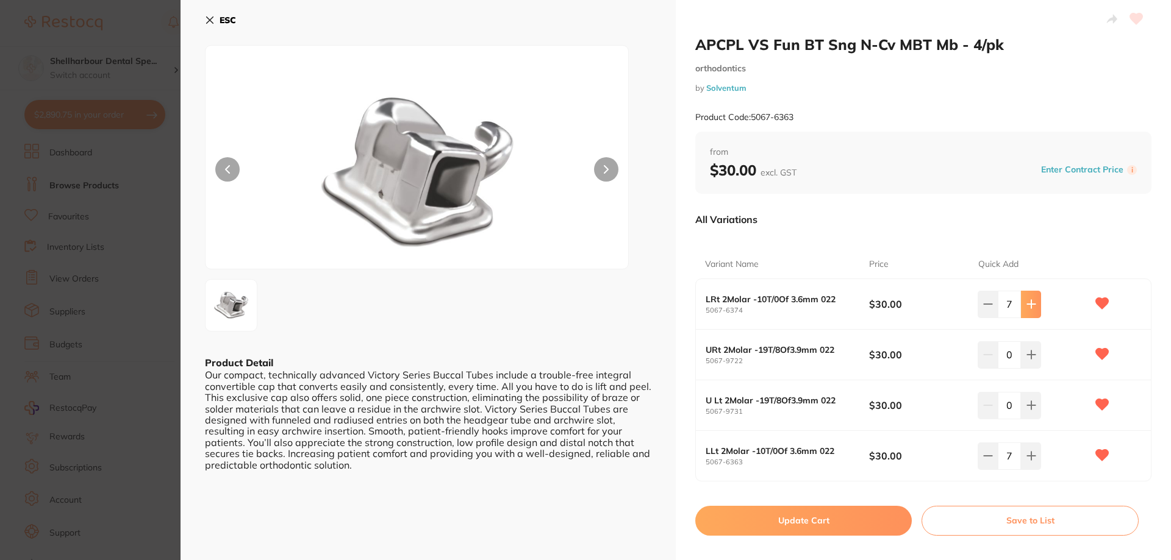
type input "8"
click at [1027, 459] on icon at bounding box center [1031, 456] width 10 height 10
type input "8"
click at [1026, 351] on icon at bounding box center [1031, 355] width 10 height 10
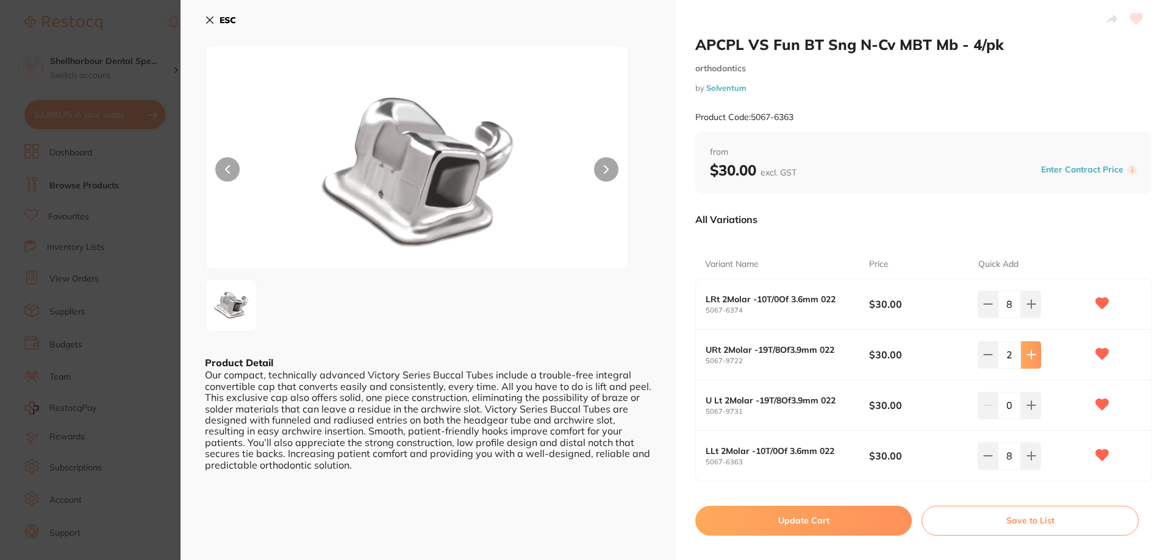
click at [1026, 351] on icon at bounding box center [1031, 355] width 10 height 10
click at [1026, 352] on icon at bounding box center [1031, 355] width 10 height 10
click at [1026, 354] on icon at bounding box center [1031, 355] width 10 height 10
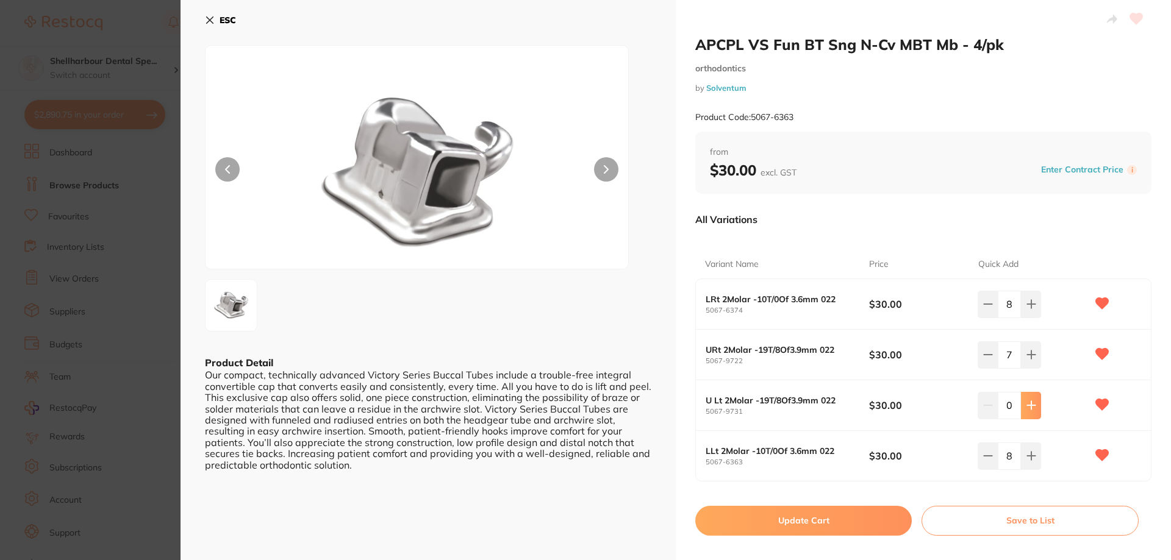
drag, startPoint x: 980, startPoint y: 349, endPoint x: 1030, endPoint y: 393, distance: 66.1
click at [982, 350] on button at bounding box center [987, 354] width 20 height 27
type input "6"
click at [1031, 402] on icon at bounding box center [1031, 406] width 10 height 10
click at [1031, 401] on icon at bounding box center [1031, 406] width 10 height 10
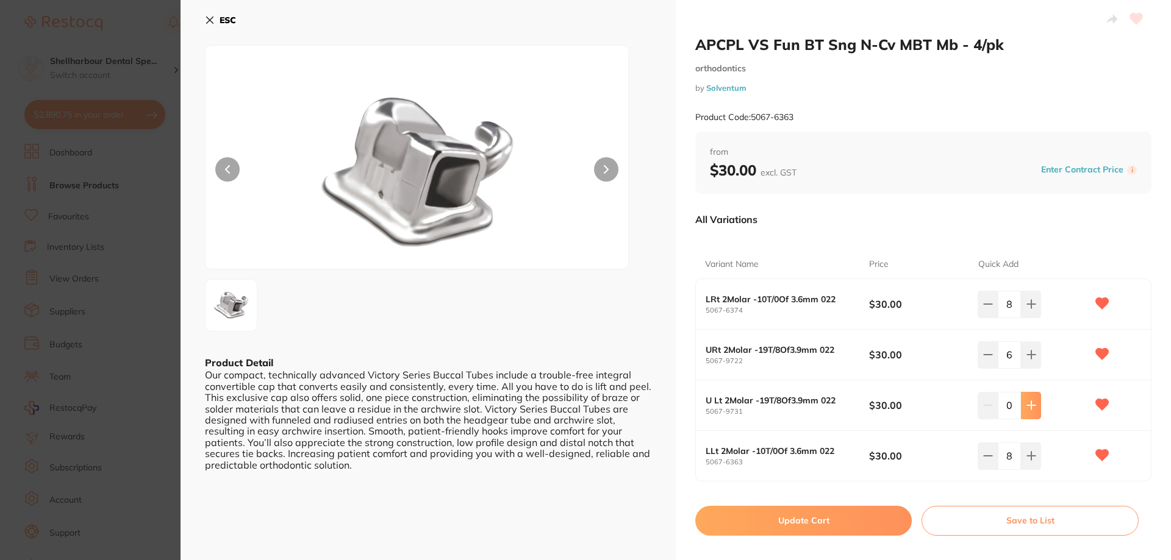
click at [1031, 401] on icon at bounding box center [1031, 406] width 10 height 10
click at [1030, 402] on icon at bounding box center [1031, 406] width 10 height 10
type input "6"
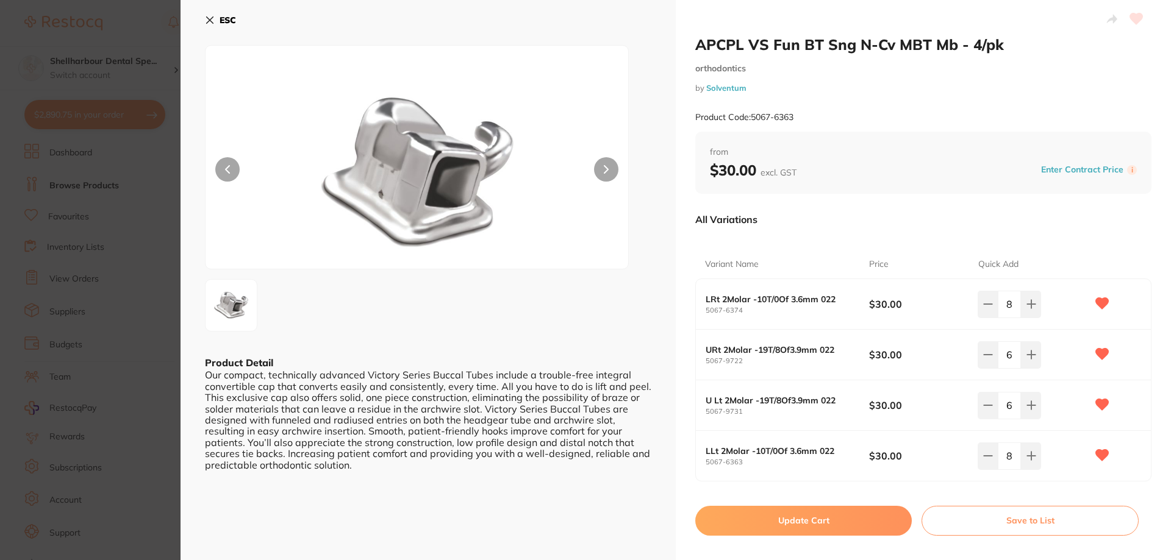
click at [832, 520] on button "Update Cart" at bounding box center [803, 520] width 216 height 29
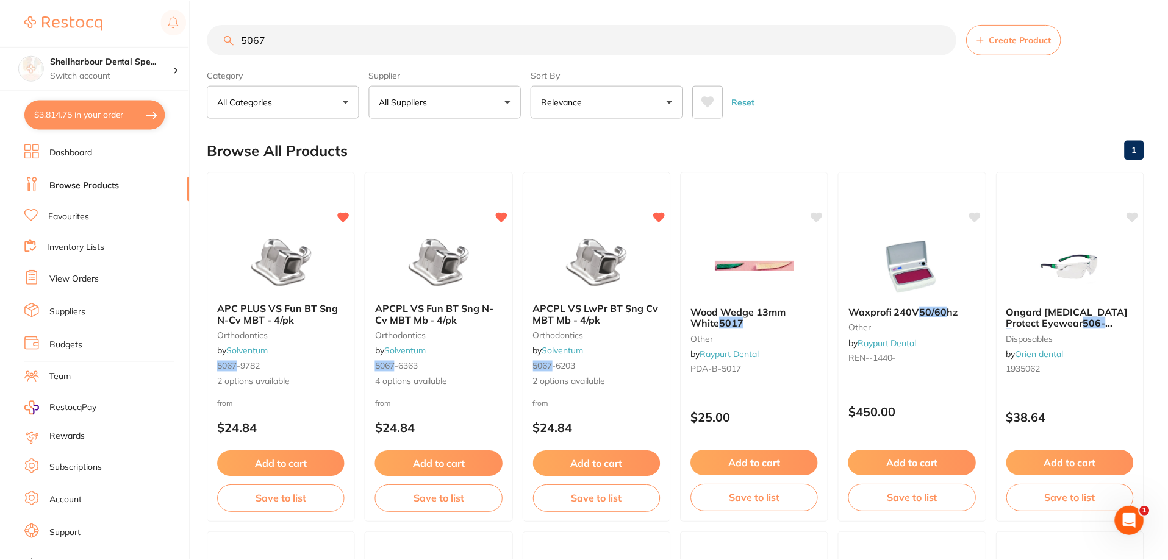
scroll to position [1, 0]
drag, startPoint x: 132, startPoint y: 18, endPoint x: 86, endPoint y: 14, distance: 45.9
click at [87, 15] on div "$3,814.75 Shellharbour Dental Spe... Switch account Shellharbour Dental Special…" at bounding box center [584, 279] width 1168 height 560
type input "5024"
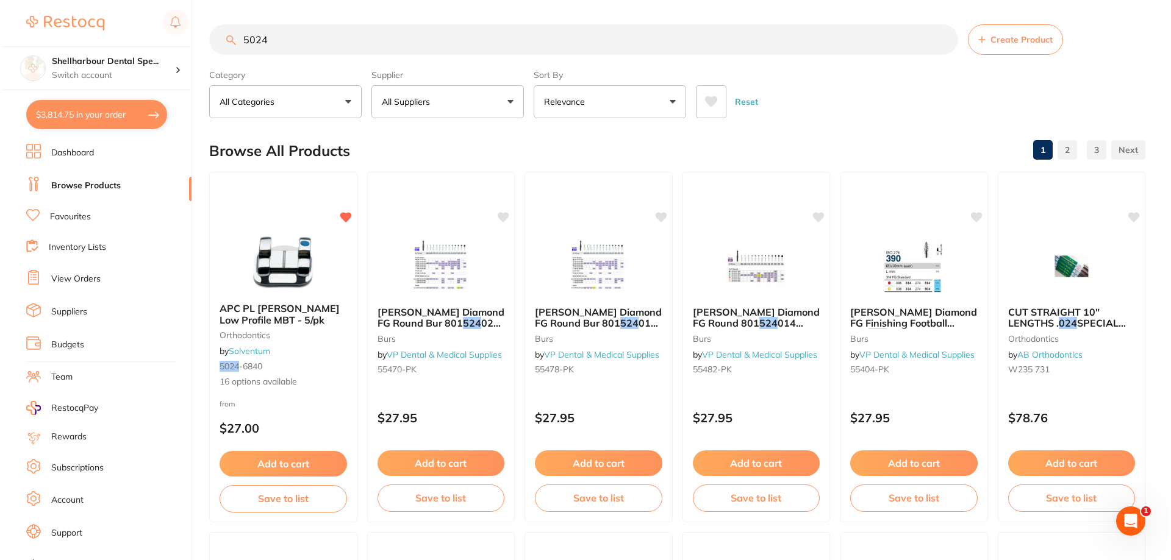
scroll to position [0, 0]
drag, startPoint x: 304, startPoint y: 37, endPoint x: 310, endPoint y: 51, distance: 15.1
click at [304, 37] on input "5024" at bounding box center [581, 39] width 749 height 30
click at [301, 245] on img at bounding box center [281, 263] width 80 height 62
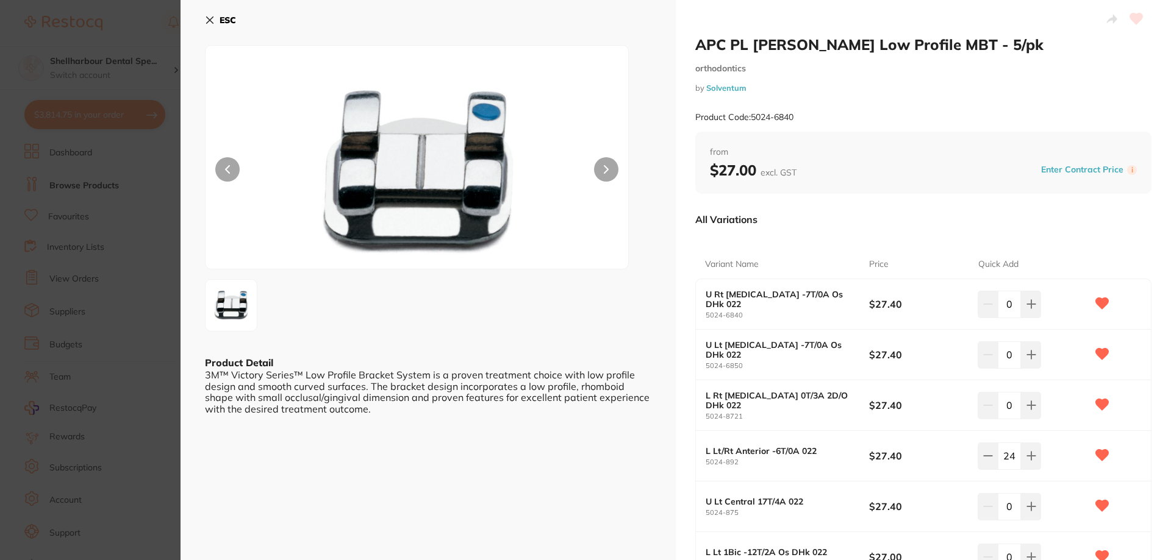
drag, startPoint x: 1012, startPoint y: 306, endPoint x: 997, endPoint y: 312, distance: 15.9
click at [998, 307] on input "0" at bounding box center [1009, 304] width 23 height 27
type input "7"
drag, startPoint x: 1015, startPoint y: 355, endPoint x: 998, endPoint y: 357, distance: 17.2
click at [1000, 356] on input "0" at bounding box center [1009, 354] width 23 height 27
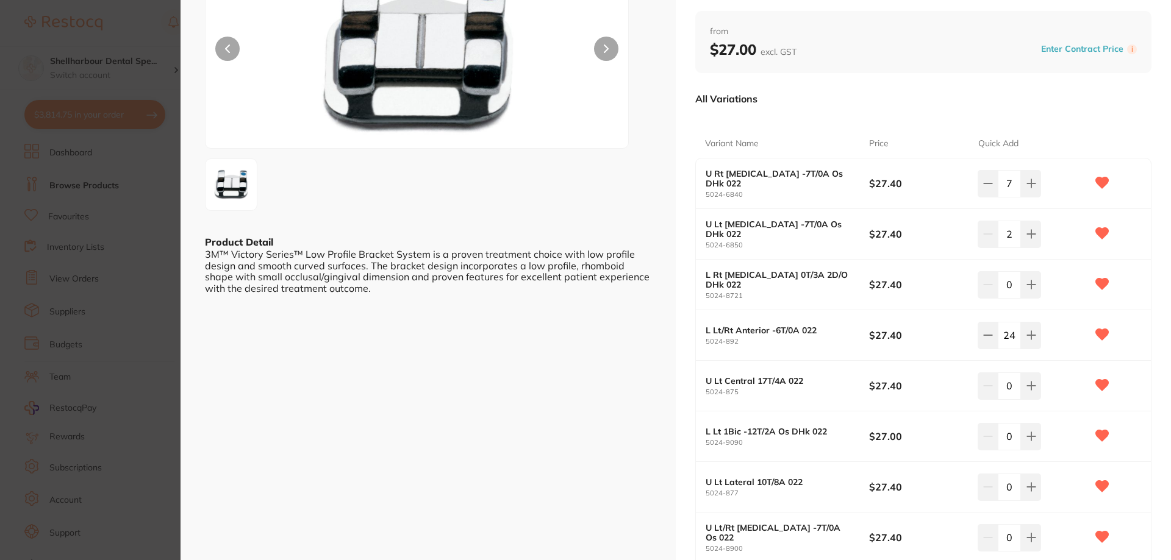
scroll to position [122, 0]
type input "2"
click at [980, 285] on div "0" at bounding box center [1008, 283] width 63 height 27
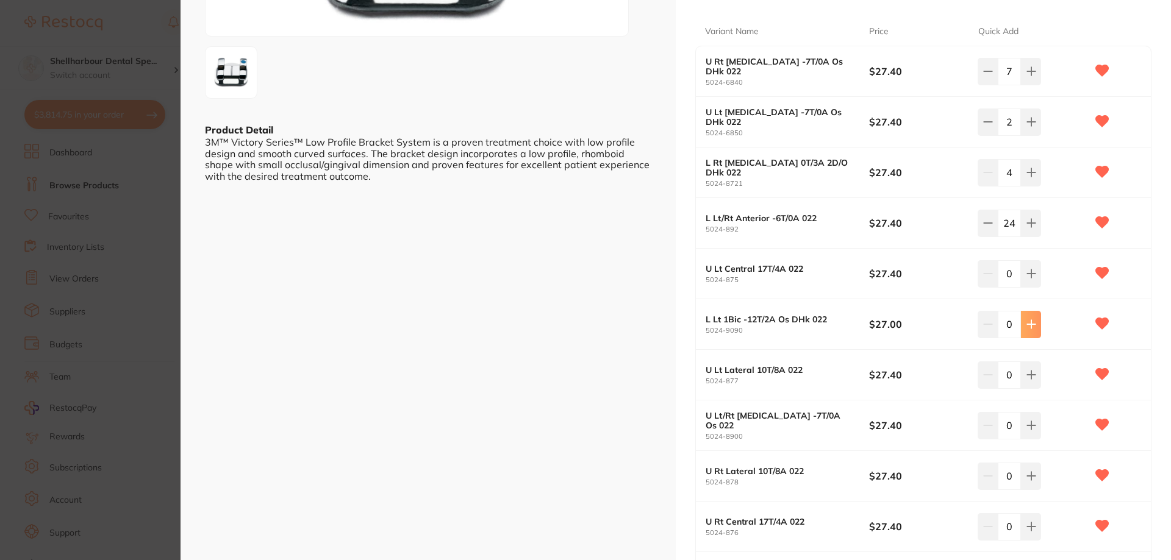
scroll to position [244, 0]
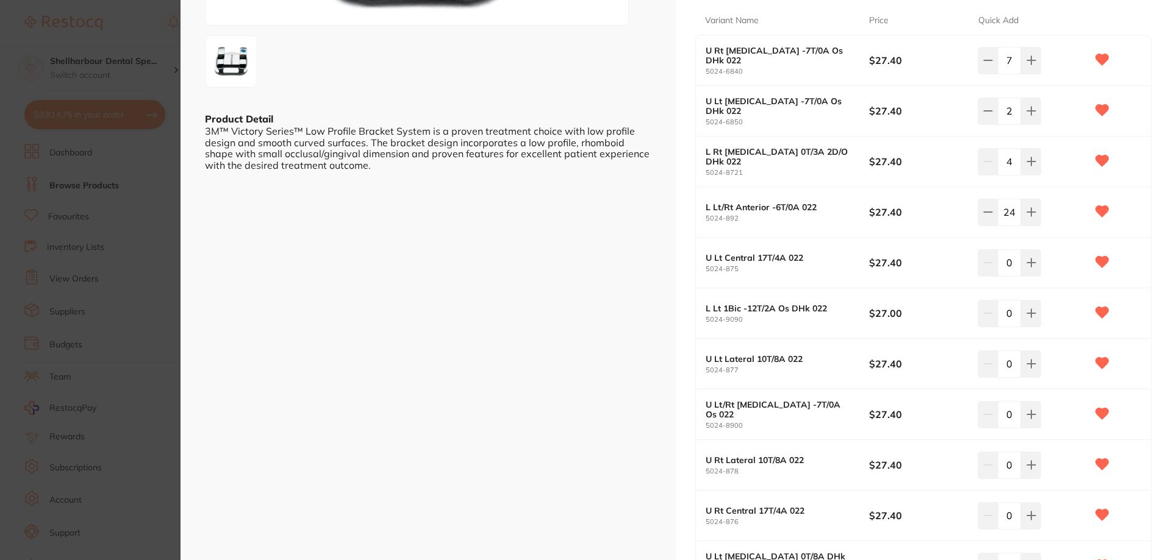
type input "4"
click at [994, 257] on div "0" at bounding box center [1008, 262] width 63 height 27
type input "7"
click at [1010, 320] on input "0" at bounding box center [1009, 313] width 23 height 27
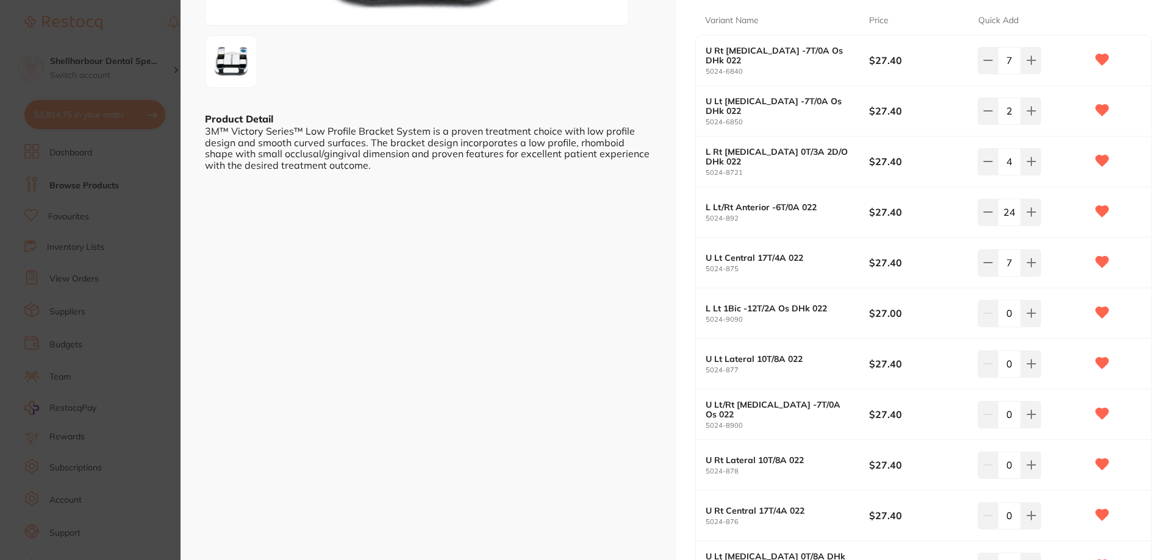
drag, startPoint x: 1009, startPoint y: 317, endPoint x: 1000, endPoint y: 313, distance: 9.9
click at [1000, 313] on input "0" at bounding box center [1009, 313] width 23 height 27
type input "3"
click at [1010, 360] on input "0" at bounding box center [1009, 364] width 23 height 27
drag, startPoint x: 1017, startPoint y: 365, endPoint x: 999, endPoint y: 364, distance: 18.3
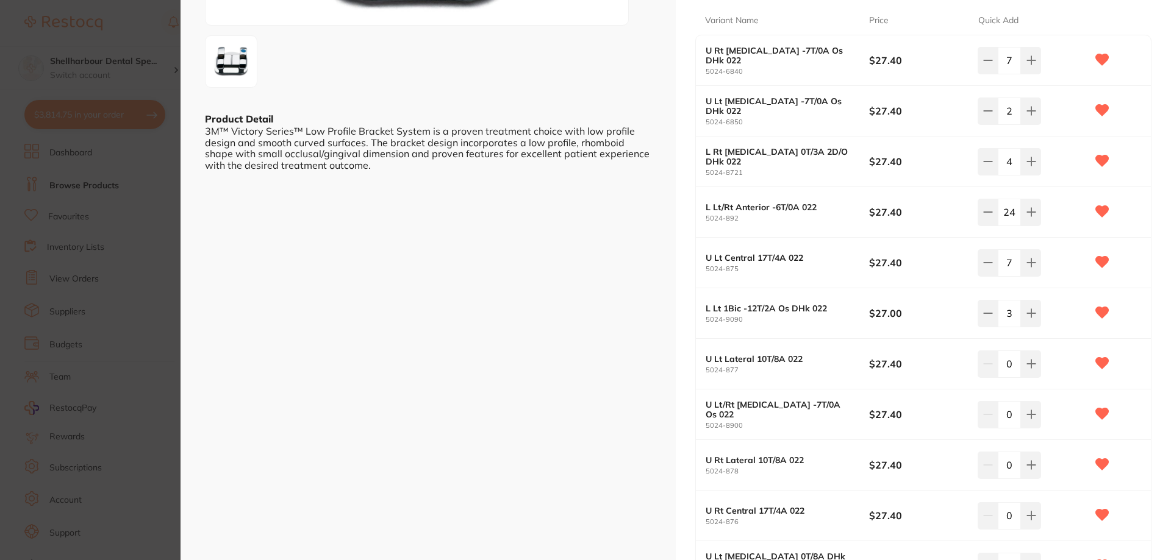
click at [999, 364] on input "0" at bounding box center [1009, 364] width 23 height 27
type input "7"
click at [1011, 414] on input "0" at bounding box center [1009, 414] width 23 height 27
drag, startPoint x: 1021, startPoint y: 419, endPoint x: 1027, endPoint y: 416, distance: 7.4
click at [1022, 421] on button at bounding box center [1031, 414] width 20 height 27
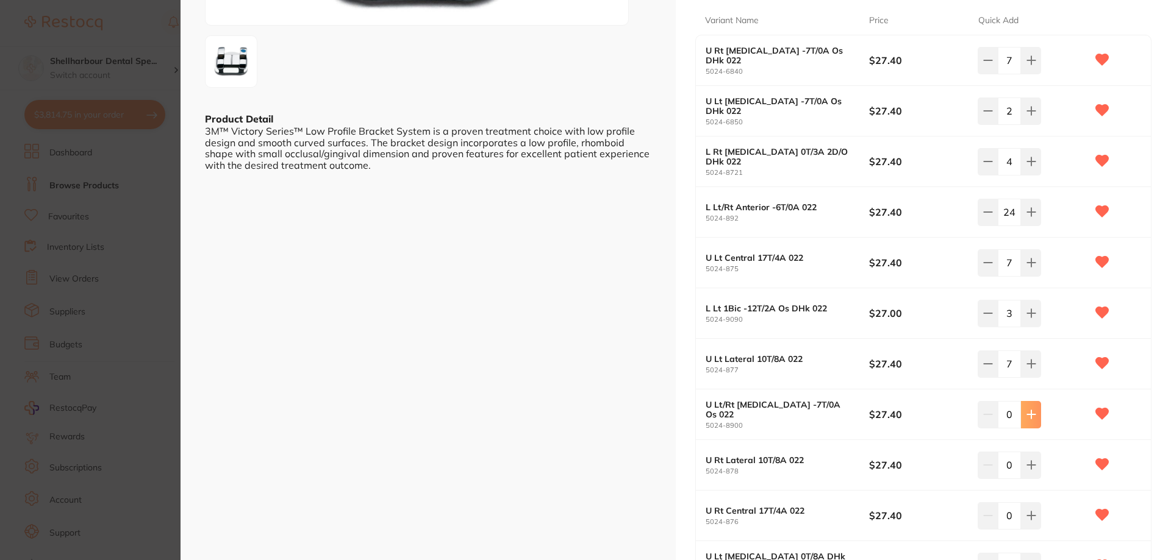
click at [1027, 419] on icon at bounding box center [1031, 415] width 10 height 10
click at [1027, 416] on icon at bounding box center [1031, 415] width 10 height 10
click at [1027, 415] on icon at bounding box center [1031, 415] width 8 height 8
click at [1027, 414] on icon at bounding box center [1031, 415] width 10 height 10
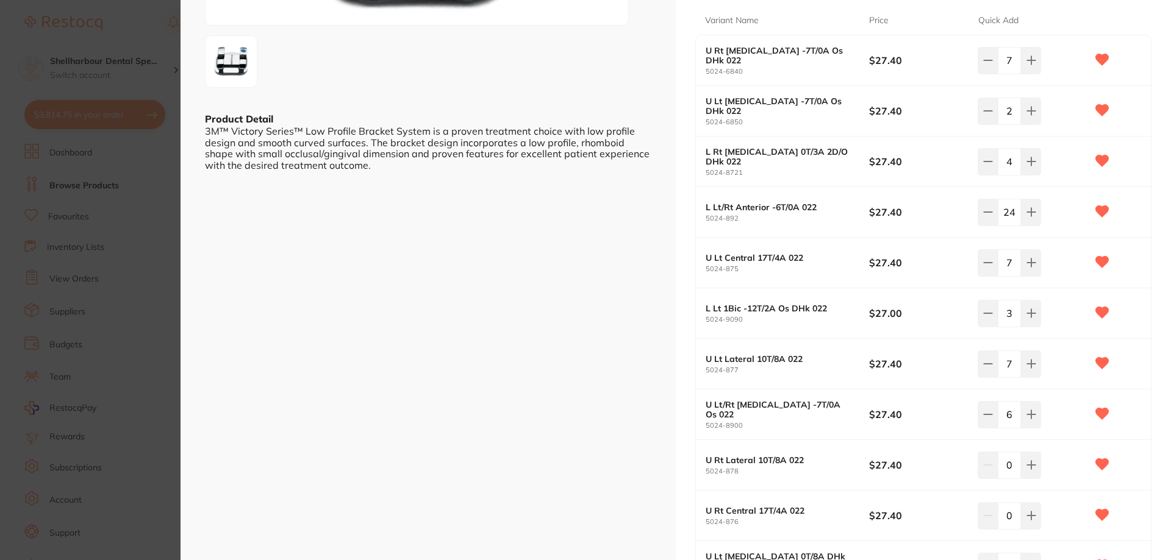
drag, startPoint x: 1027, startPoint y: 415, endPoint x: 1042, endPoint y: 460, distance: 47.0
click at [1027, 416] on icon at bounding box center [1031, 415] width 10 height 10
type input "7"
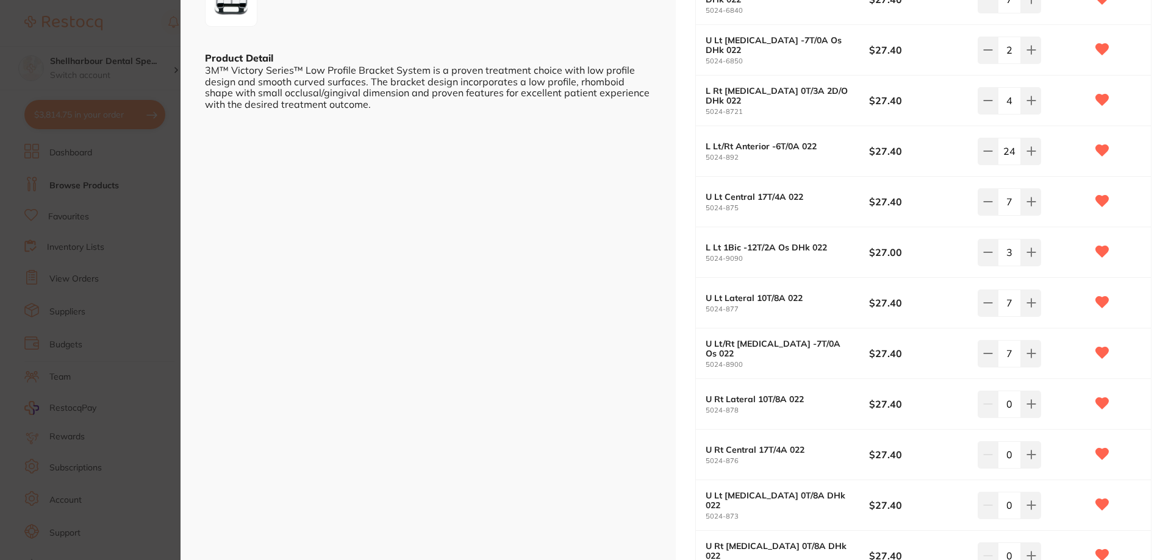
drag, startPoint x: 1014, startPoint y: 406, endPoint x: 1001, endPoint y: 406, distance: 13.4
click at [1001, 406] on input "0" at bounding box center [1009, 404] width 23 height 27
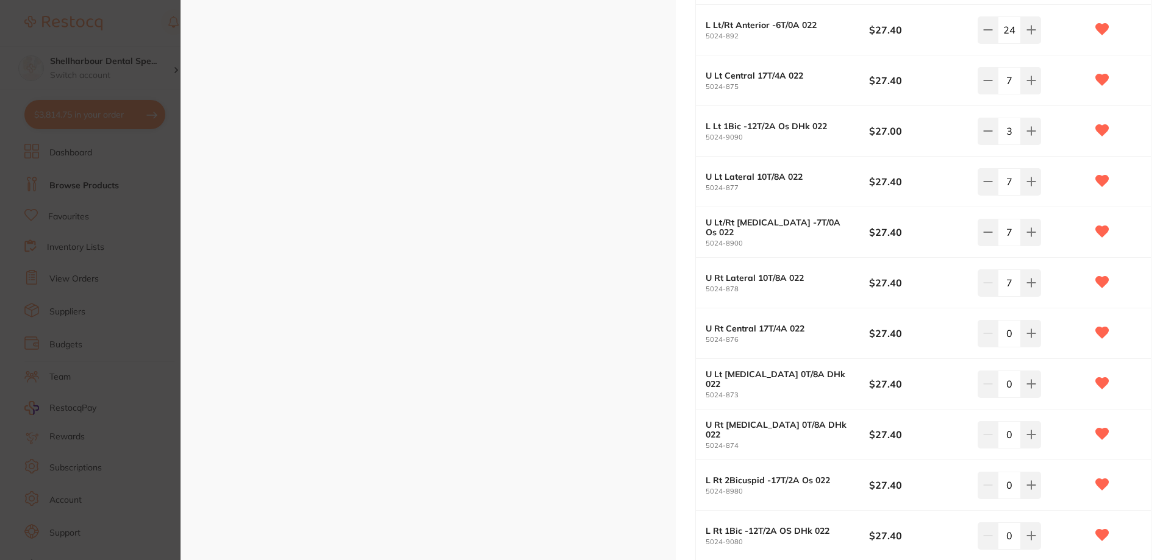
scroll to position [427, 0]
type input "7"
click at [994, 335] on div "0" at bounding box center [1008, 332] width 63 height 27
type input "6"
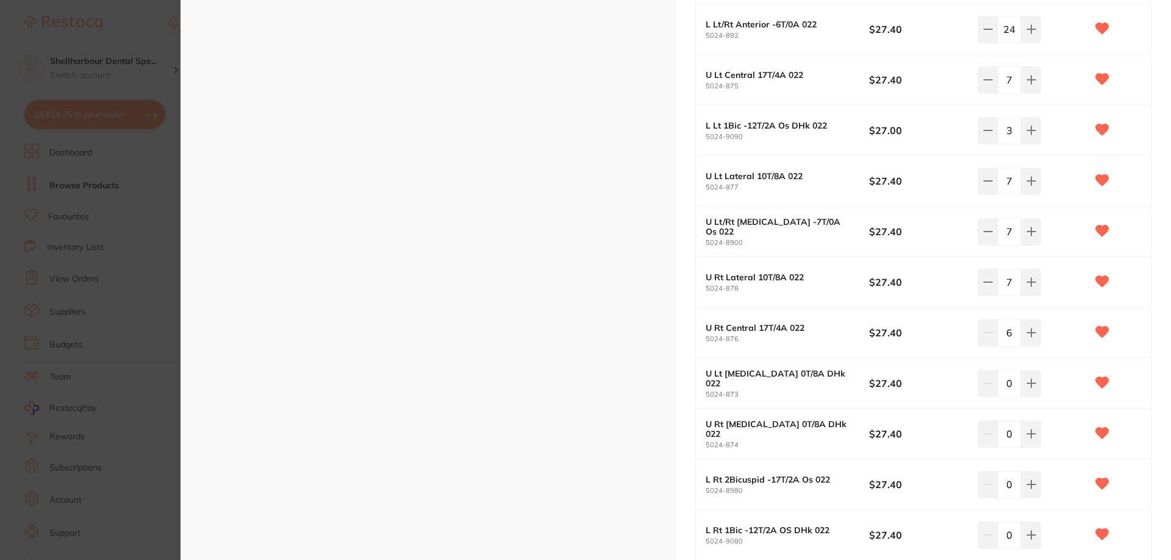
click at [998, 376] on input "0" at bounding box center [1009, 383] width 23 height 27
type input "7"
click at [993, 421] on div "0" at bounding box center [1008, 434] width 63 height 27
type input "7"
click at [987, 484] on div "0" at bounding box center [1008, 484] width 63 height 27
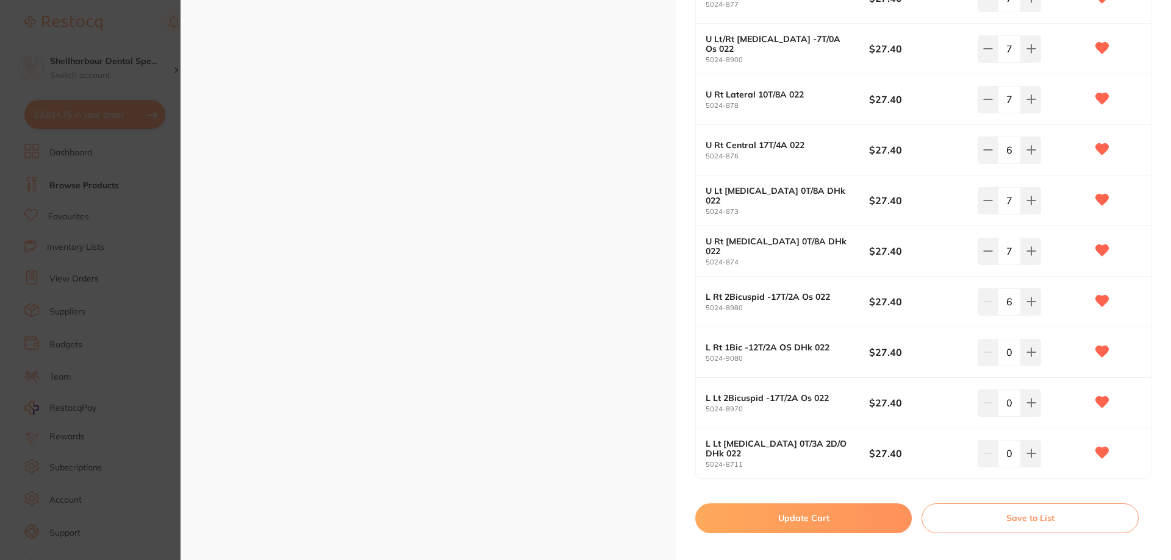
type input "6"
click at [990, 351] on div "0" at bounding box center [1008, 352] width 63 height 27
type input "6"
click at [998, 394] on input "0" at bounding box center [1009, 403] width 23 height 27
type input "6"
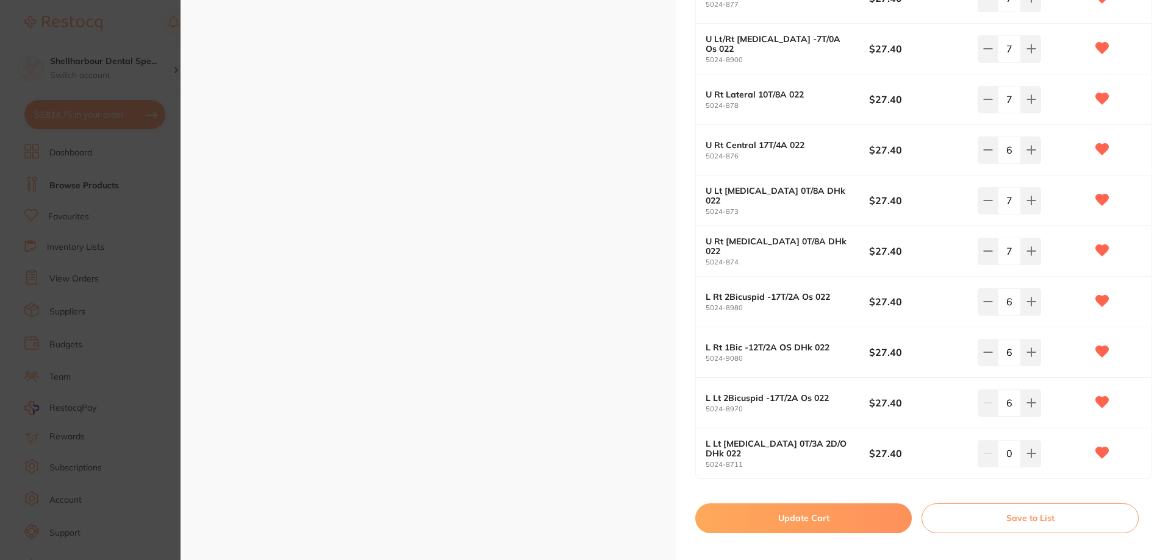
click at [993, 451] on div "0" at bounding box center [1008, 453] width 63 height 27
type input "7"
drag, startPoint x: 840, startPoint y: 523, endPoint x: 848, endPoint y: 521, distance: 8.7
click at [841, 523] on button "Update Cart" at bounding box center [803, 518] width 216 height 29
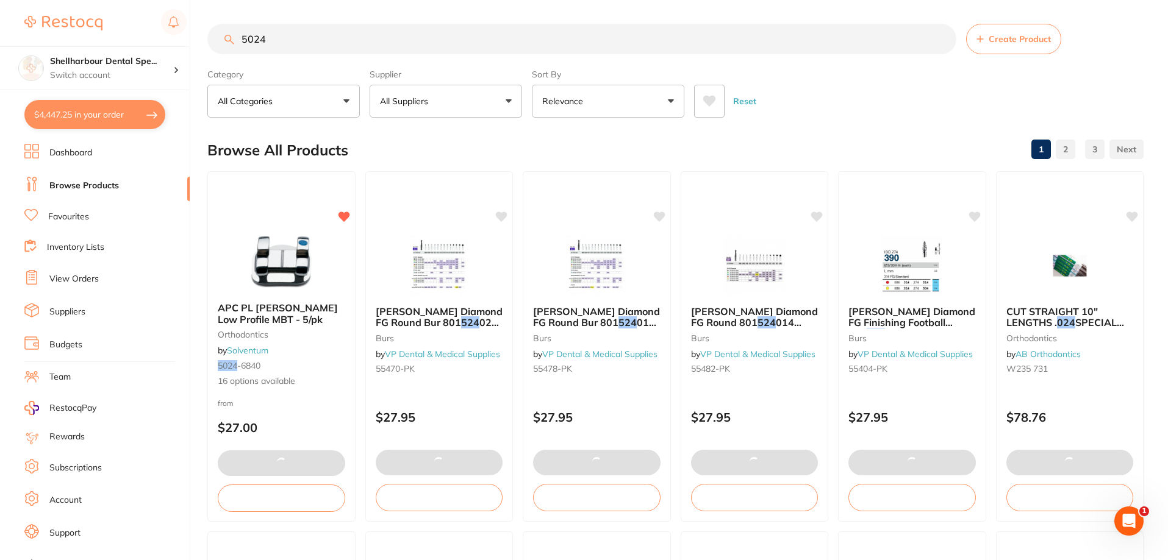
type input "2"
type input "6"
type input "4"
type input "7"
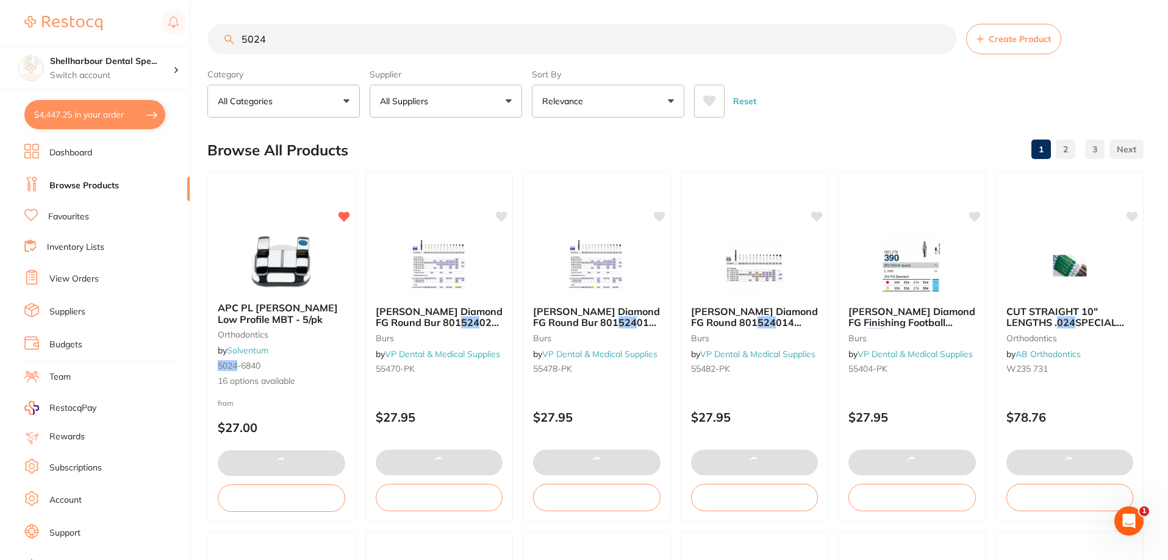
type input "6"
type input "3"
type input "7"
type input "6"
type input "7"
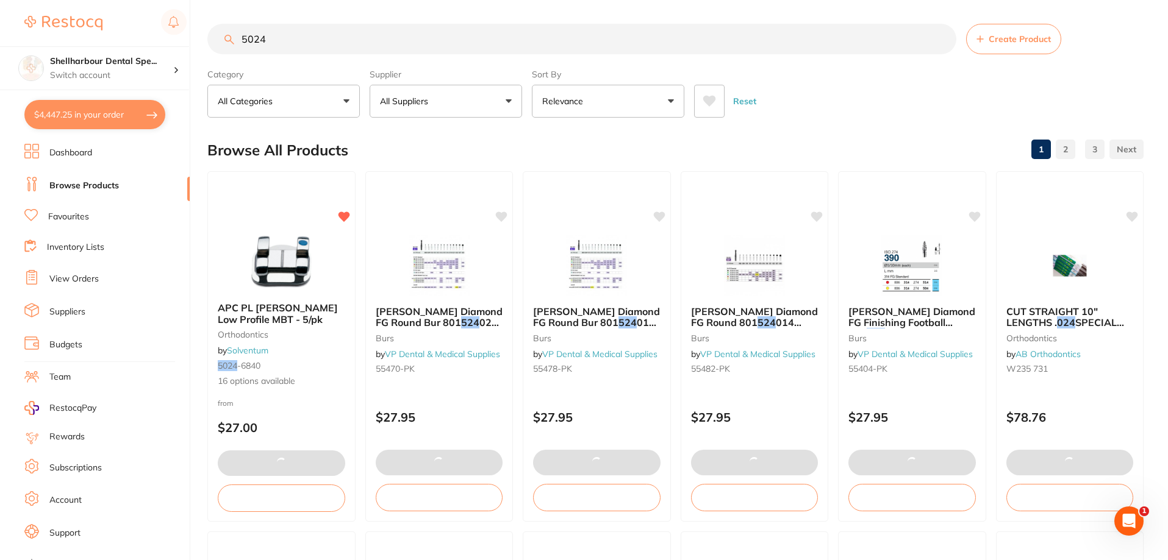
type input "7"
type input "6"
type input "7"
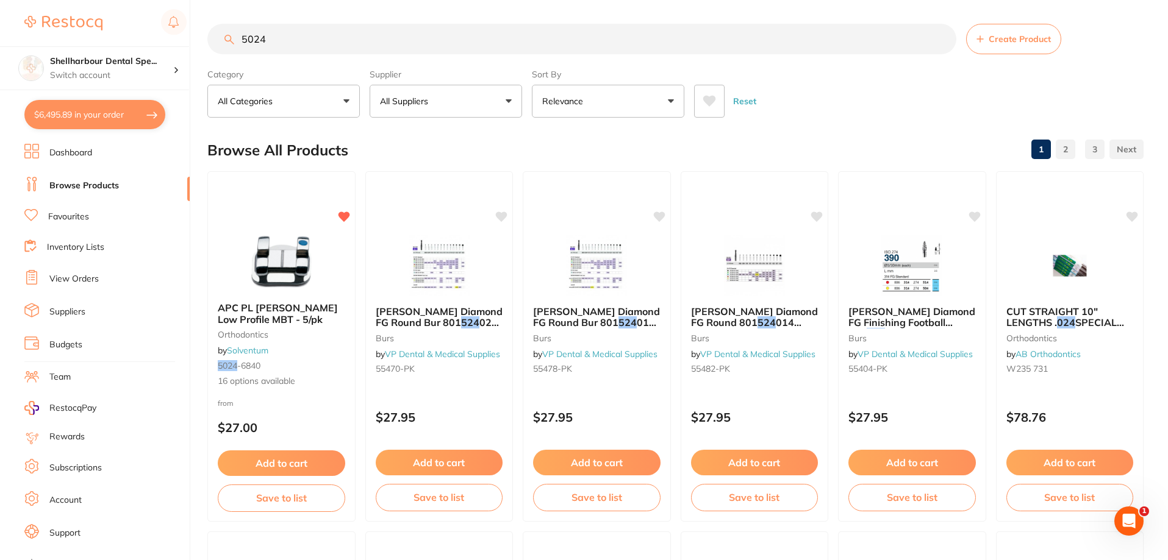
drag, startPoint x: 93, startPoint y: 110, endPoint x: 195, endPoint y: 137, distance: 105.3
click at [95, 111] on button "$6,495.89 in your order" at bounding box center [94, 114] width 141 height 29
checkbox input "true"
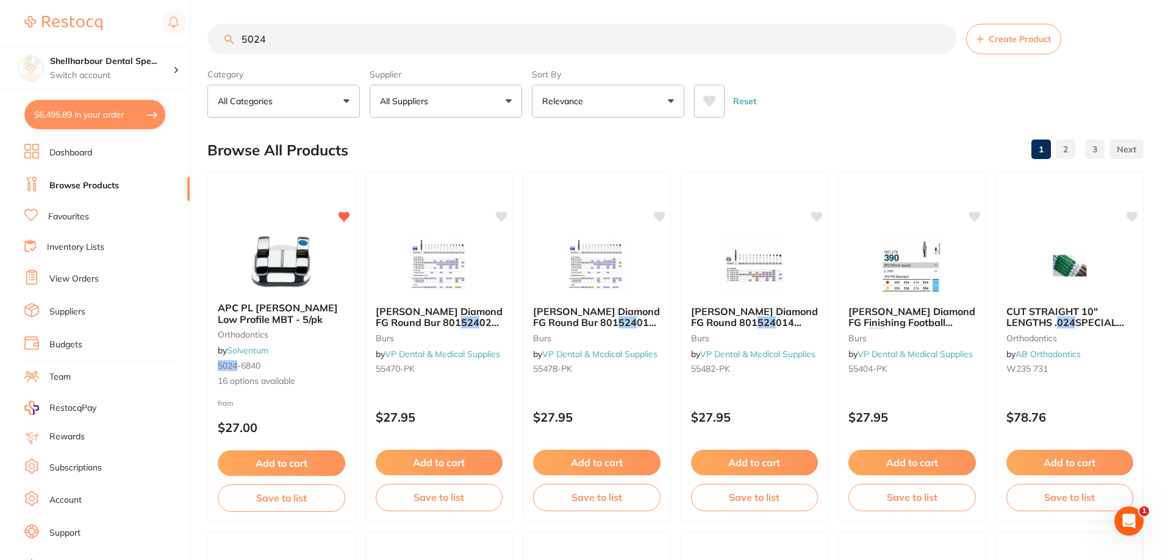
checkbox input "true"
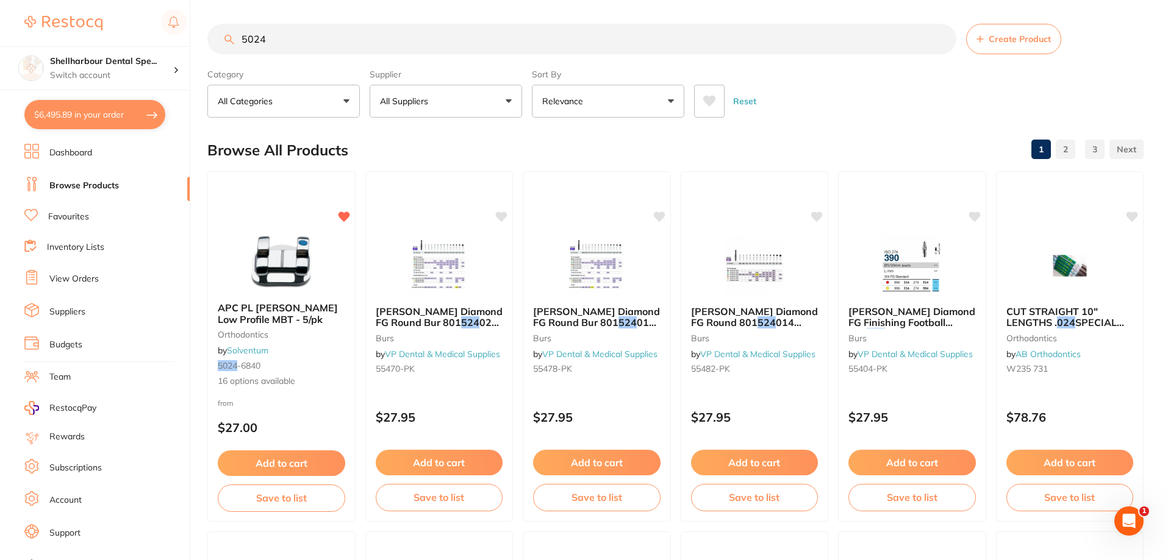
checkbox input "true"
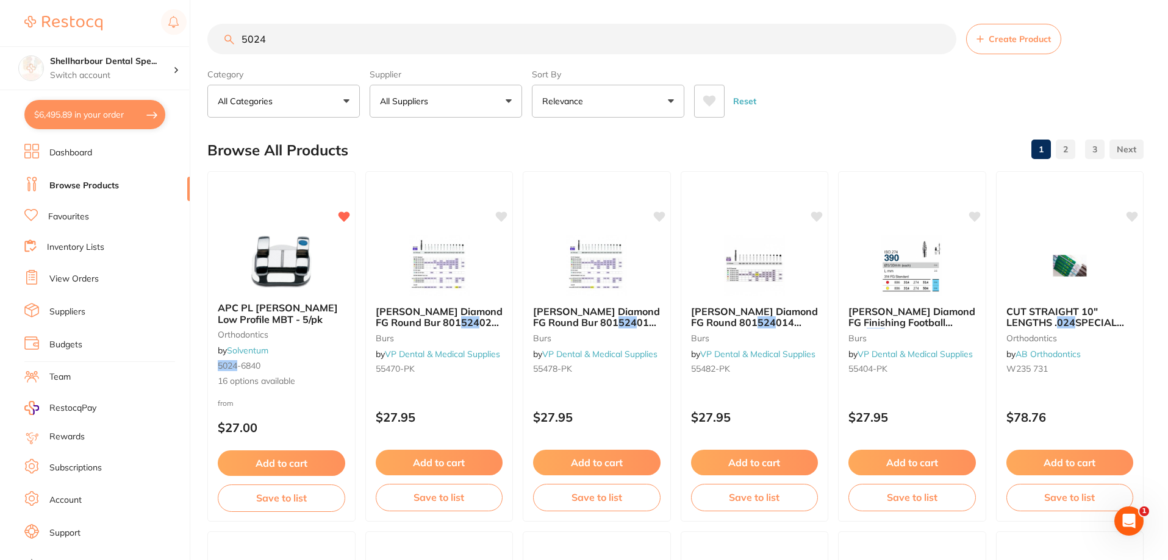
checkbox input "true"
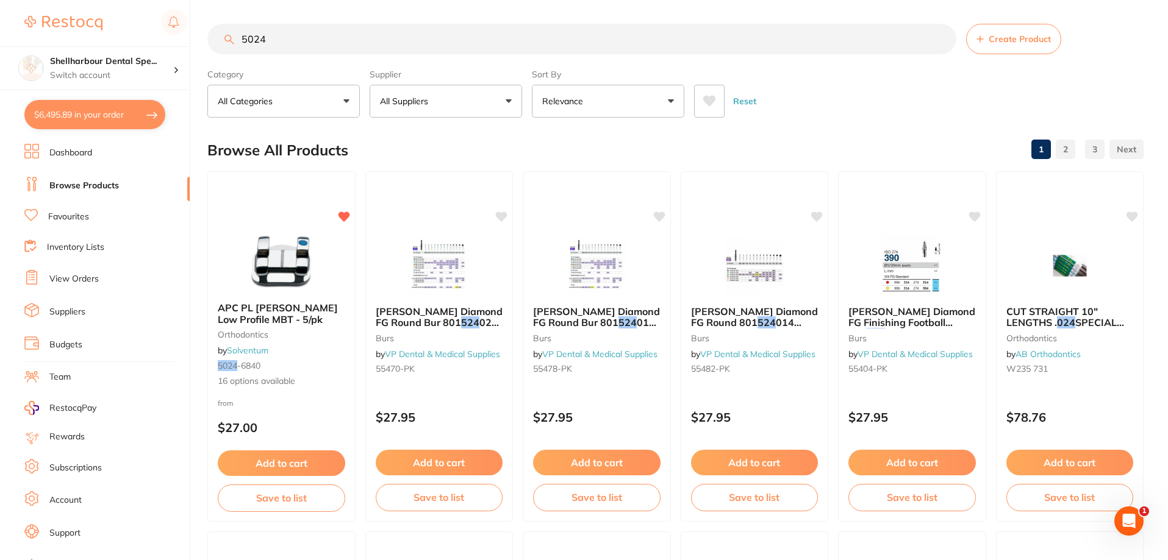
checkbox input "true"
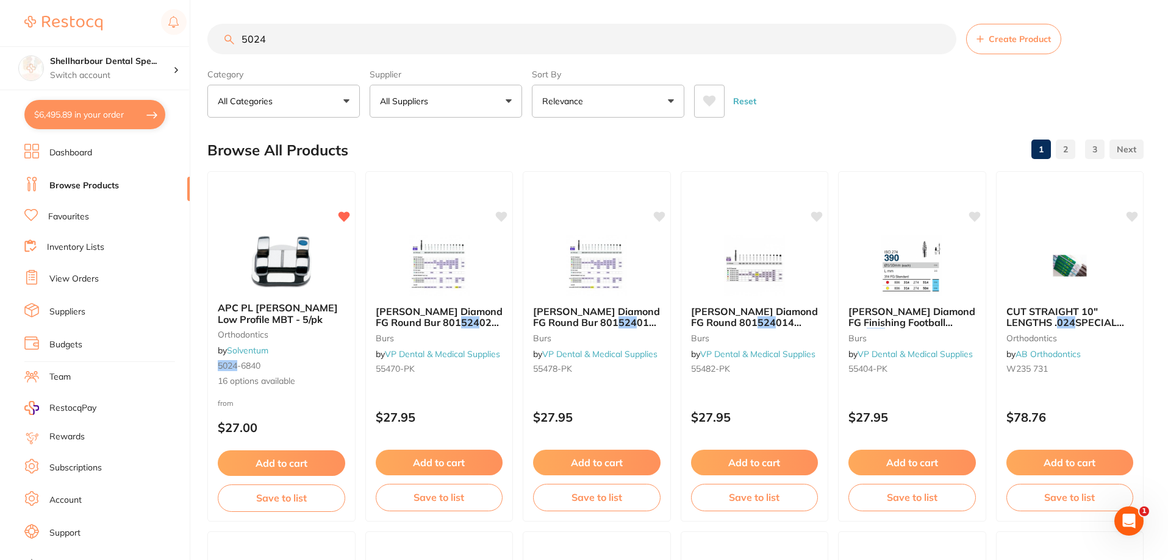
checkbox input "true"
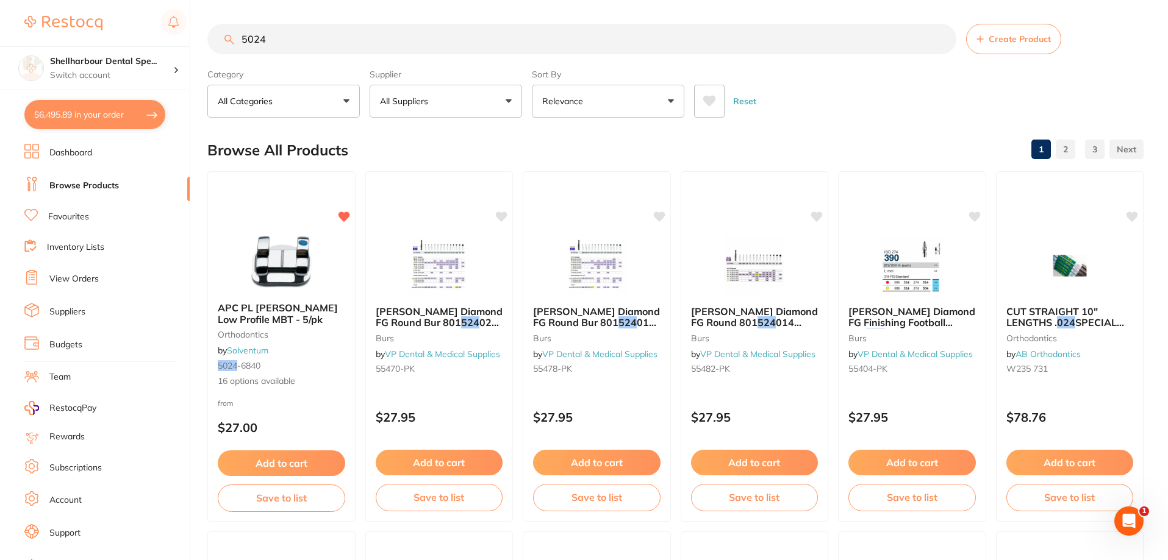
checkbox input "true"
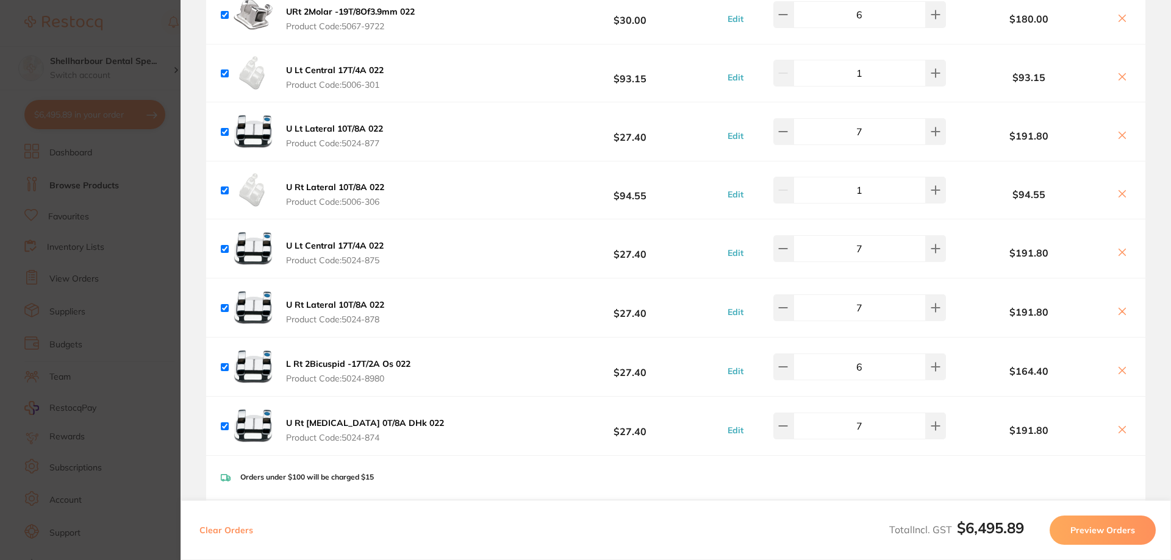
scroll to position [1524, 0]
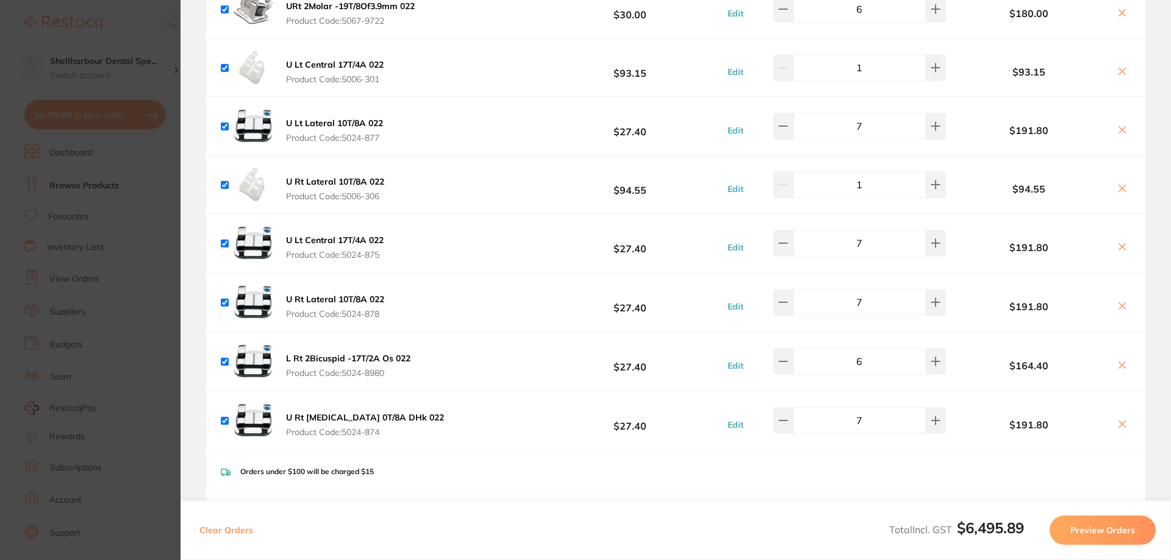
drag, startPoint x: 172, startPoint y: 228, endPoint x: 126, endPoint y: 101, distance: 135.4
click at [173, 229] on section "Update RRP Set your pre negotiated price for this item. Item Agreed RRP (excl. …" at bounding box center [585, 280] width 1171 height 560
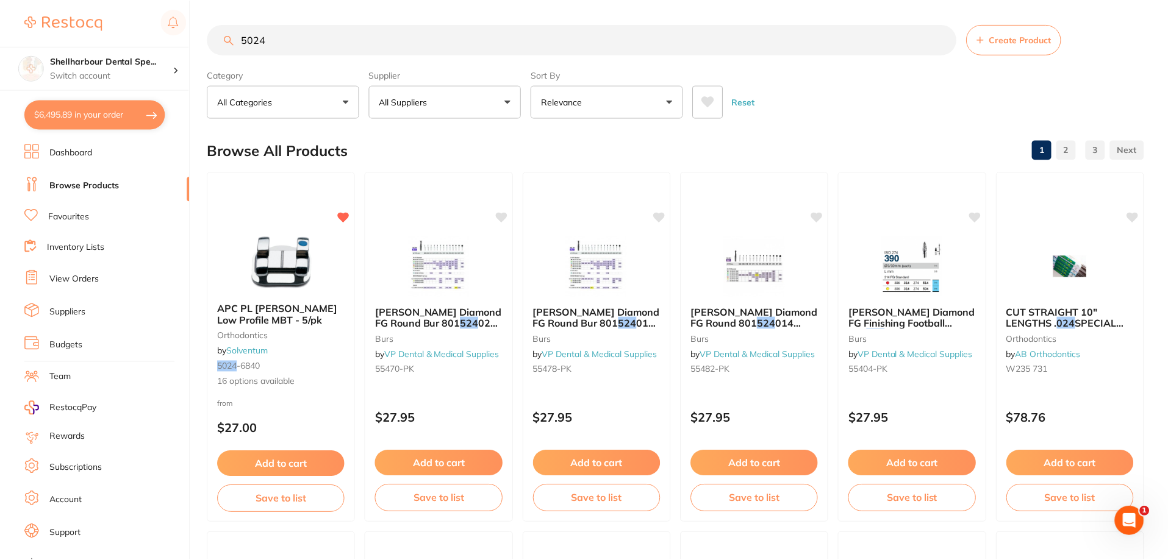
scroll to position [1, 0]
click at [126, 113] on button "$6,495.89 in your order" at bounding box center [94, 114] width 141 height 29
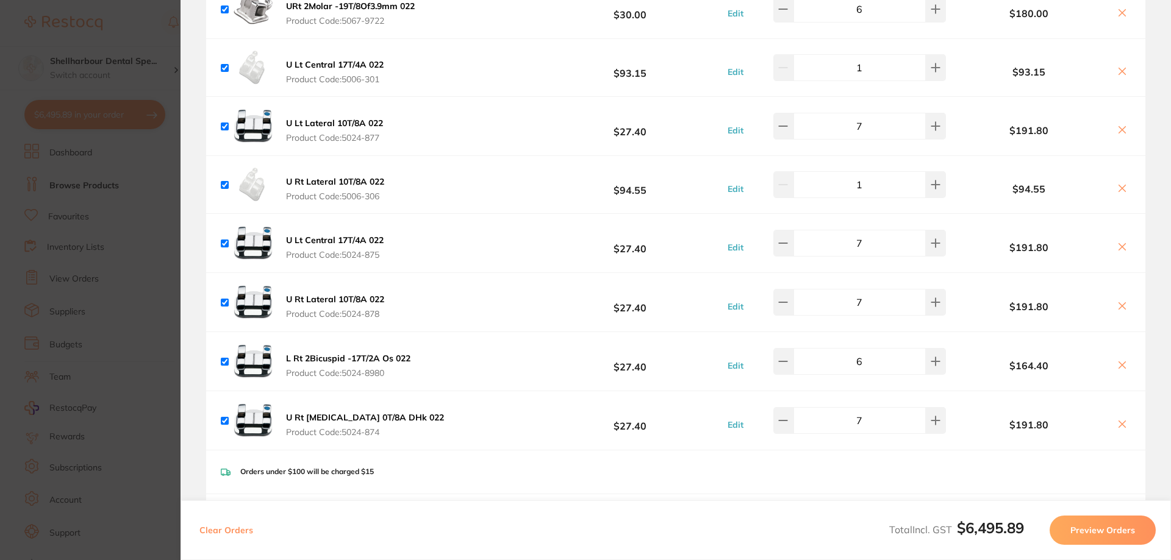
scroll to position [1741, 0]
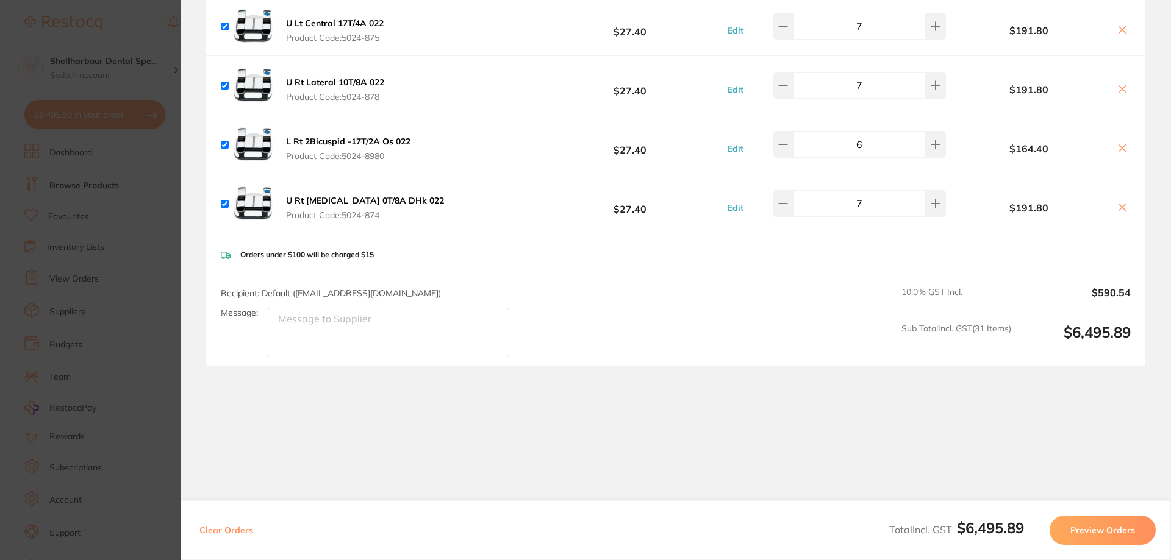
click at [1080, 530] on button "Preview Orders" at bounding box center [1102, 530] width 106 height 29
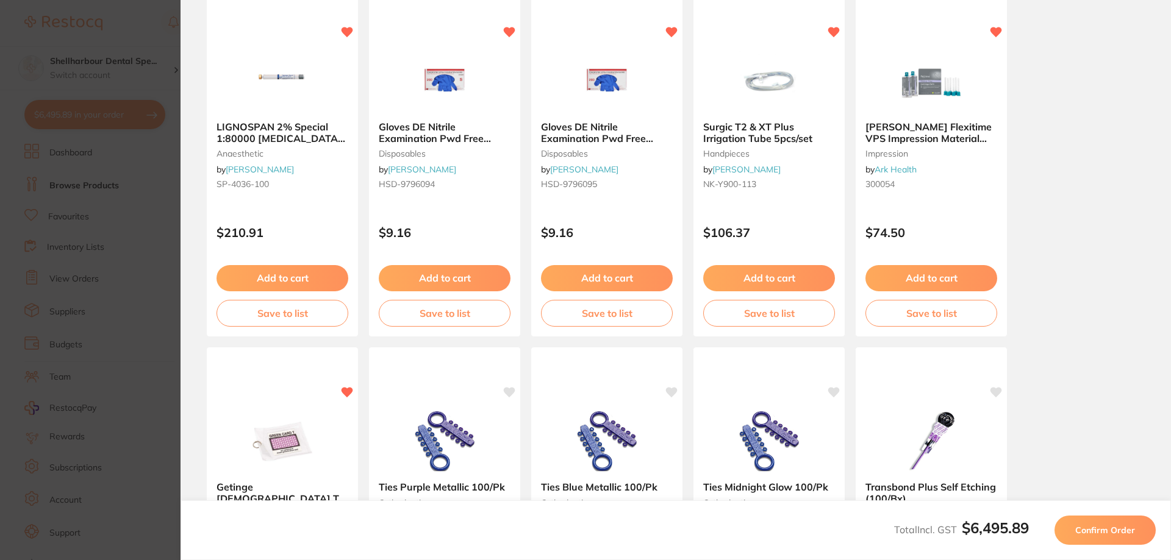
scroll to position [0, 0]
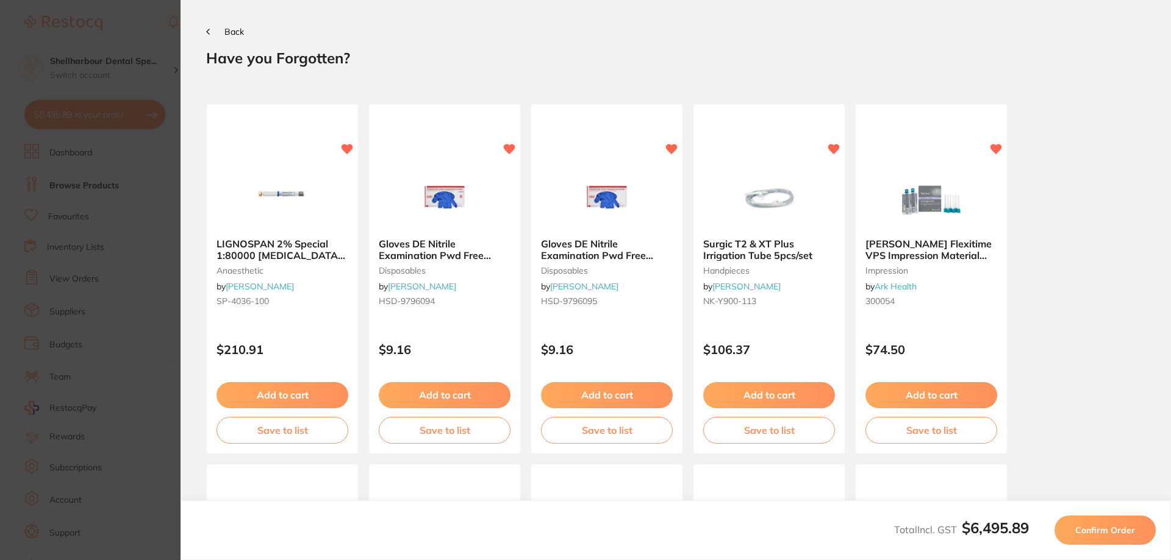
click at [1115, 537] on button "Confirm Order" at bounding box center [1104, 530] width 101 height 29
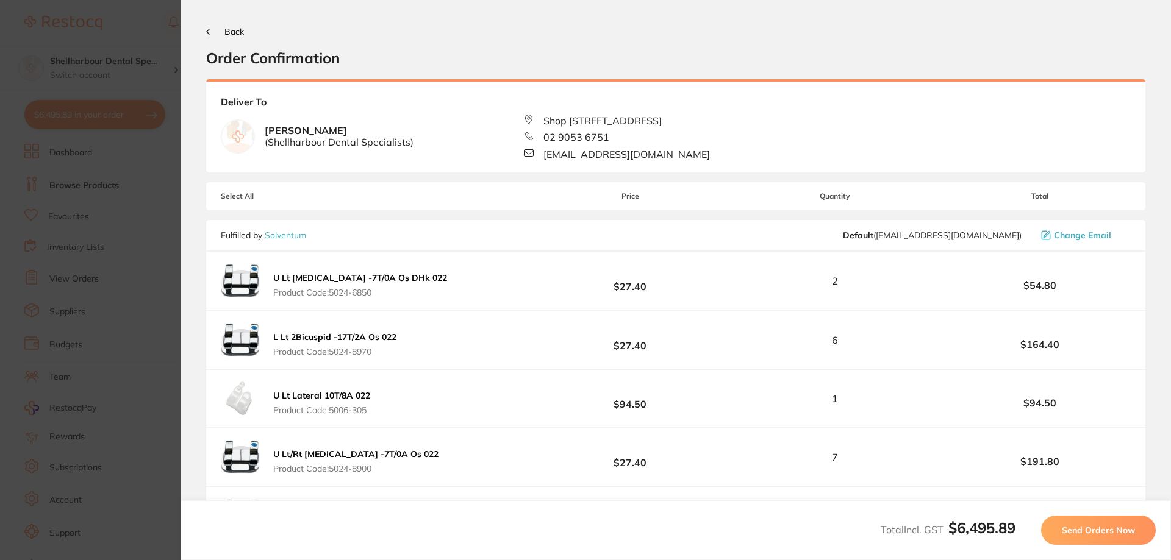
click at [1113, 537] on button "Send Orders Now" at bounding box center [1098, 530] width 115 height 29
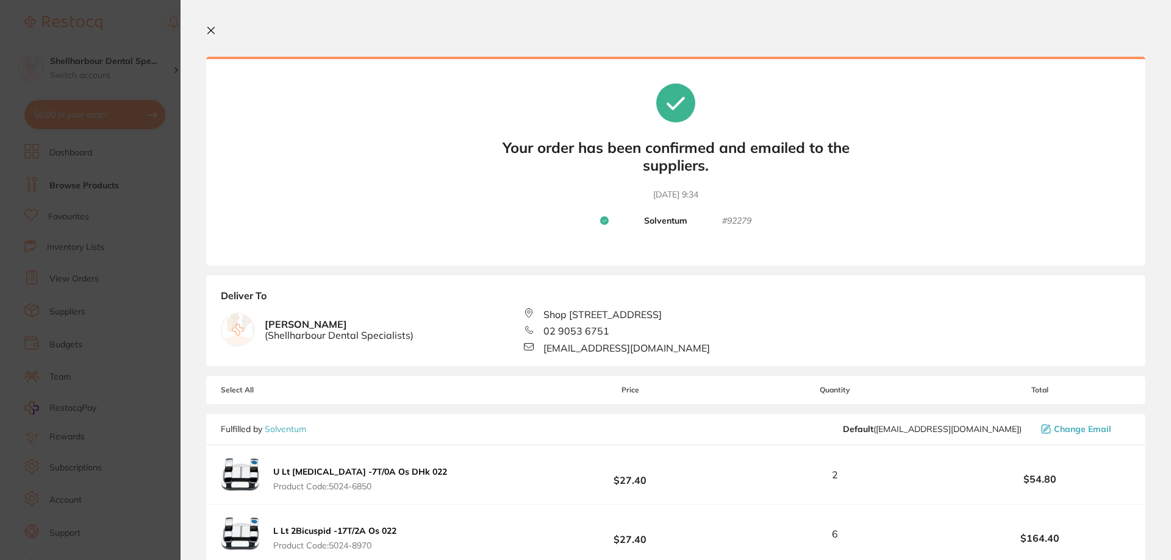
click at [212, 32] on icon at bounding box center [211, 30] width 7 height 7
